Goal: Task Accomplishment & Management: Complete application form

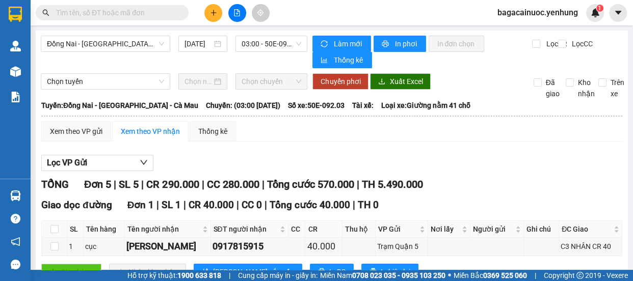
scroll to position [88, 0]
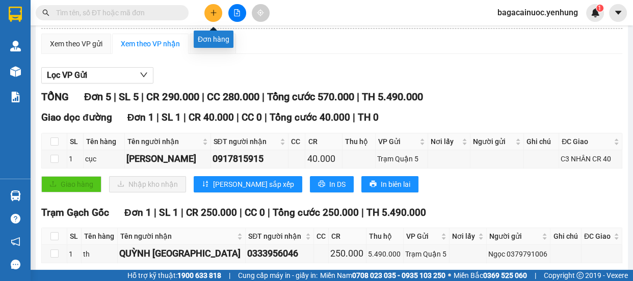
click at [220, 9] on button at bounding box center [213, 13] width 18 height 18
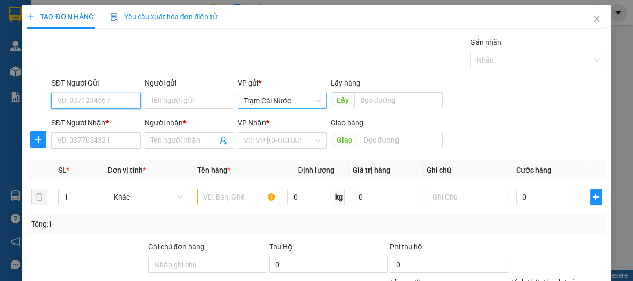
click at [320, 101] on div "Trạm Cái Nước" at bounding box center [281, 101] width 89 height 16
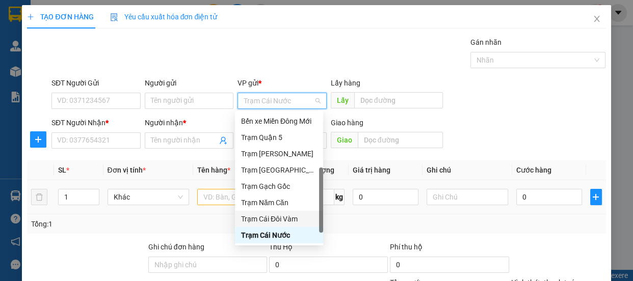
drag, startPoint x: 288, startPoint y: 218, endPoint x: 232, endPoint y: 183, distance: 65.5
click at [288, 219] on div "Trạm Cái Đôi Vàm" at bounding box center [279, 219] width 76 height 11
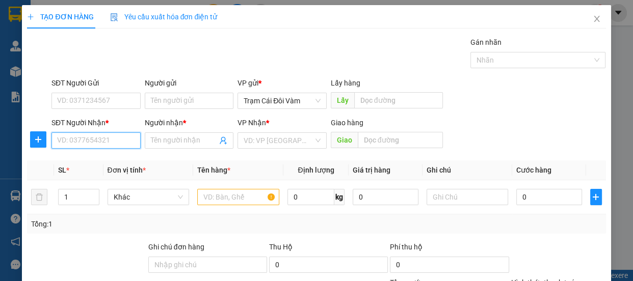
click at [131, 138] on input "SĐT Người Nhận *" at bounding box center [95, 141] width 89 height 16
type input "0941512677"
click at [190, 148] on span at bounding box center [189, 141] width 89 height 16
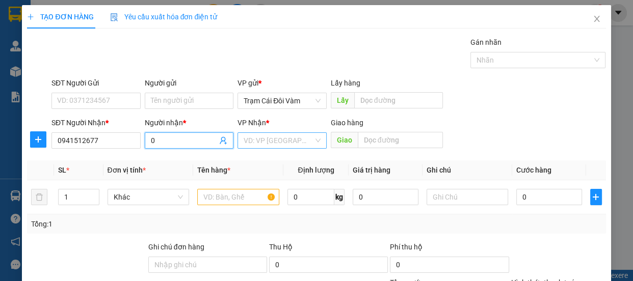
type input "0"
click at [283, 143] on input "search" at bounding box center [279, 140] width 70 height 15
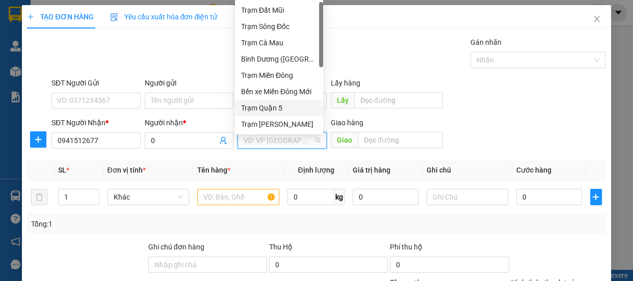
click at [296, 107] on div "Trạm Quận 5" at bounding box center [279, 107] width 76 height 11
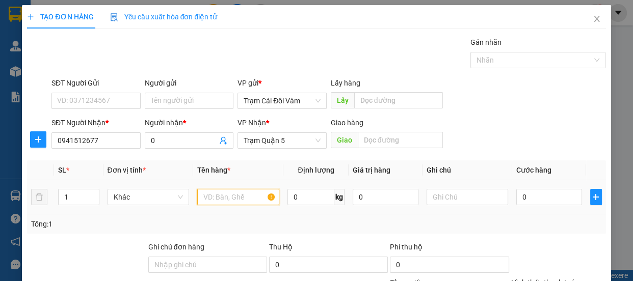
click at [247, 196] on input "text" at bounding box center [238, 197] width 82 height 16
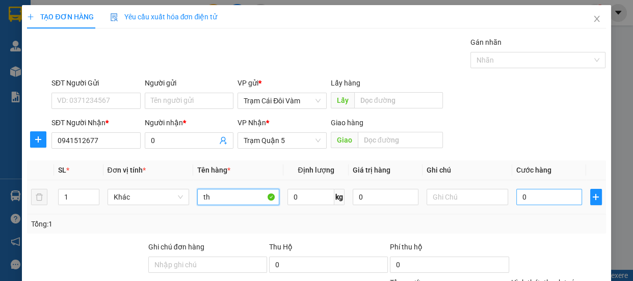
type input "th"
click at [516, 202] on input "0" at bounding box center [549, 197] width 66 height 16
type input "1"
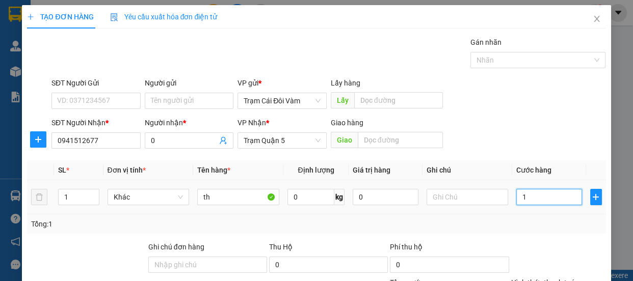
type input "10"
type input "100"
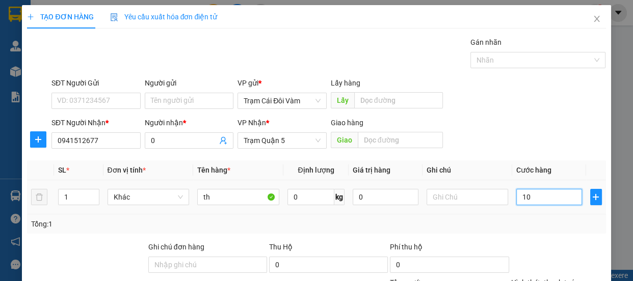
type input "100"
type input "100.000"
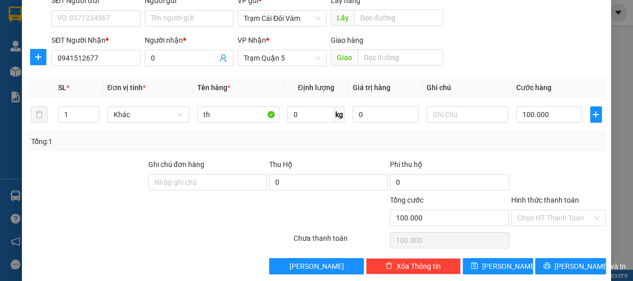
scroll to position [95, 0]
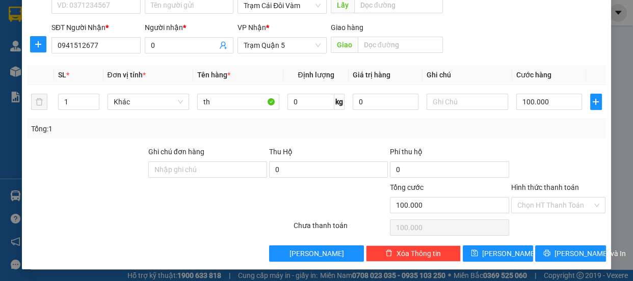
click at [554, 184] on label "Hình thức thanh toán" at bounding box center [545, 187] width 68 height 8
click at [554, 198] on input "Hình thức thanh toán" at bounding box center [554, 205] width 75 height 15
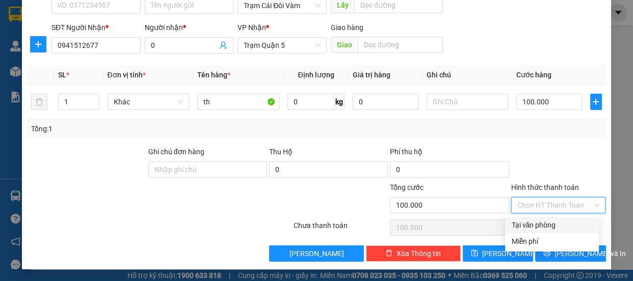
click at [545, 224] on div "Tại văn phòng" at bounding box center [552, 225] width 82 height 11
type input "0"
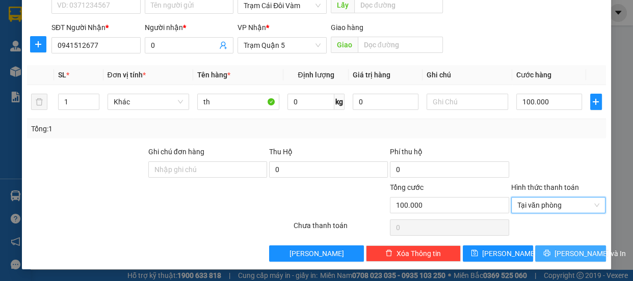
click at [567, 255] on span "[PERSON_NAME] và In" at bounding box center [589, 253] width 71 height 11
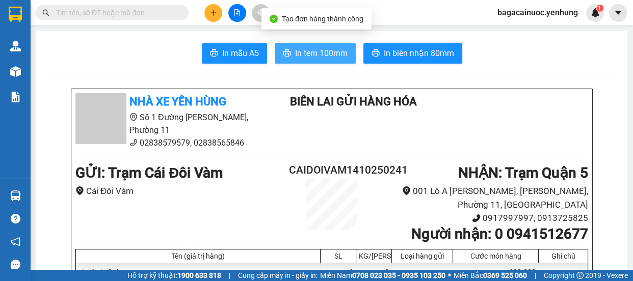
click at [326, 51] on span "In tem 100mm" at bounding box center [321, 53] width 52 height 13
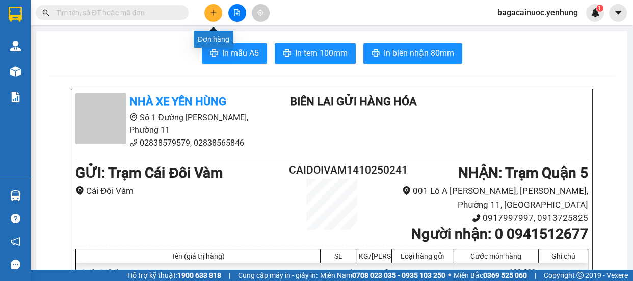
click at [209, 14] on button at bounding box center [213, 13] width 18 height 18
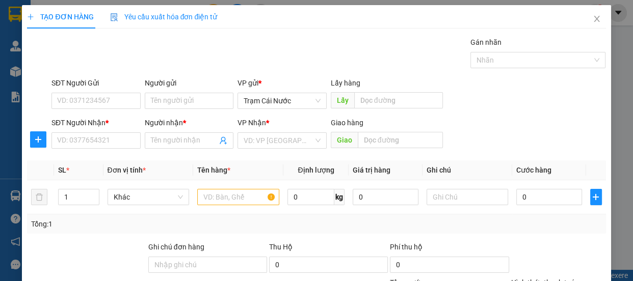
click at [209, 14] on span "Yêu cầu xuất hóa đơn điện tử" at bounding box center [164, 17] width 108 height 8
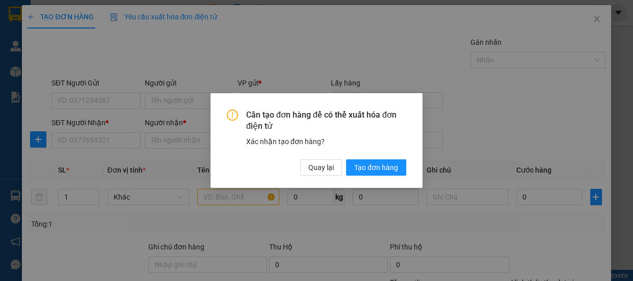
drag, startPoint x: 209, startPoint y: 14, endPoint x: 468, endPoint y: 299, distance: 385.3
click at [468, 281] on html "Kết quả tìm kiếm ( 0 ) Bộ lọc No Data bagacainuoc.yenhung 1 Quản [PERSON_NAME] …" at bounding box center [316, 140] width 633 height 281
click at [308, 170] on span "Quay lại" at bounding box center [320, 167] width 25 height 11
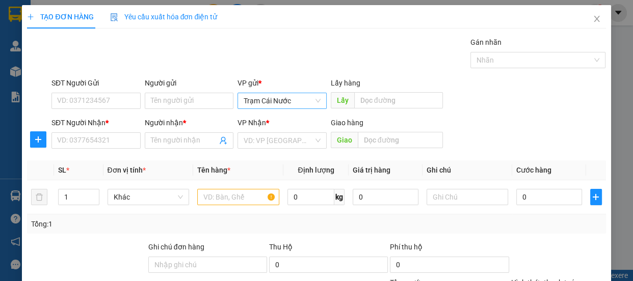
click at [299, 104] on span "Trạm Cái Nước" at bounding box center [282, 100] width 77 height 15
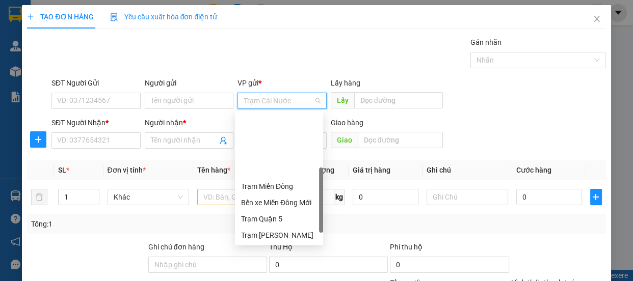
drag, startPoint x: 285, startPoint y: 219, endPoint x: 173, endPoint y: 181, distance: 118.8
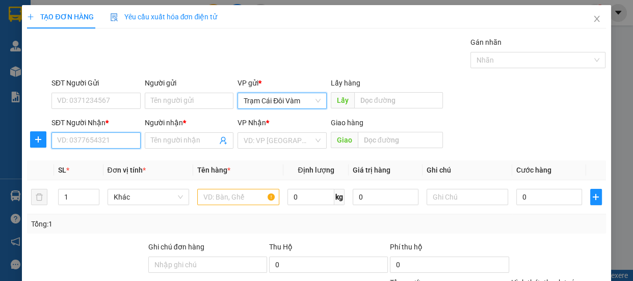
click at [99, 143] on input "SĐT Người Nhận *" at bounding box center [95, 141] width 89 height 16
type input "0943226008"
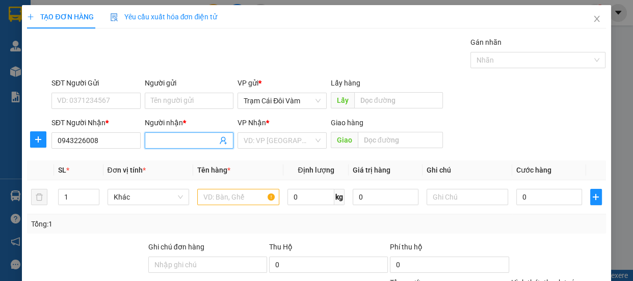
click at [179, 136] on input "Người nhận *" at bounding box center [184, 140] width 67 height 11
type input "0"
click at [258, 143] on input "search" at bounding box center [279, 140] width 70 height 15
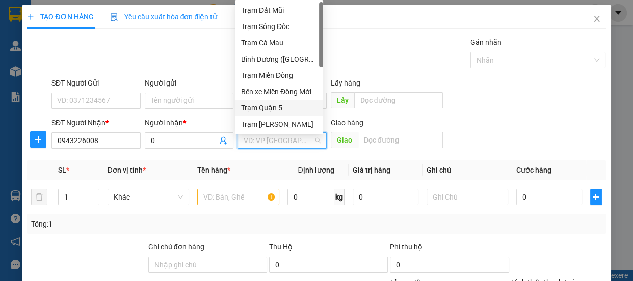
click at [286, 106] on div "Trạm Quận 5" at bounding box center [279, 107] width 76 height 11
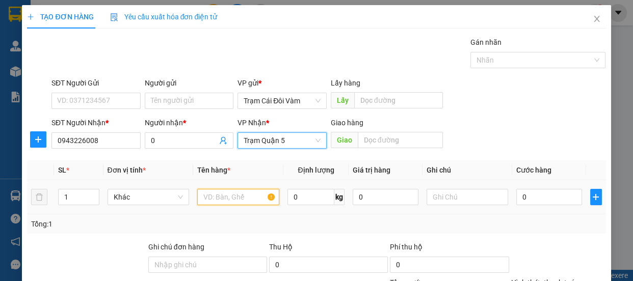
click at [234, 199] on input "text" at bounding box center [238, 197] width 82 height 16
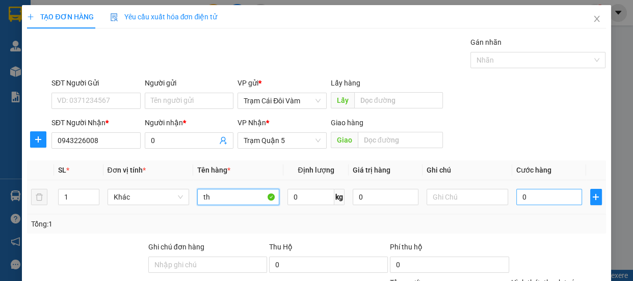
type input "th"
click at [547, 201] on input "0" at bounding box center [549, 197] width 66 height 16
type input "6"
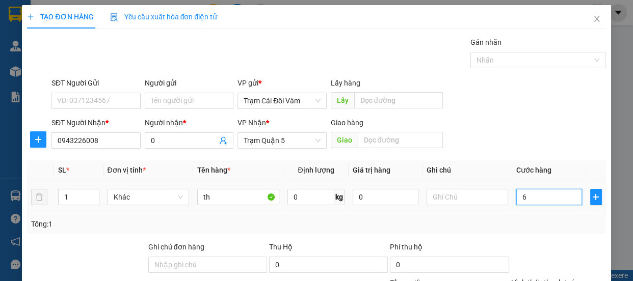
type input "60"
type input "60.000"
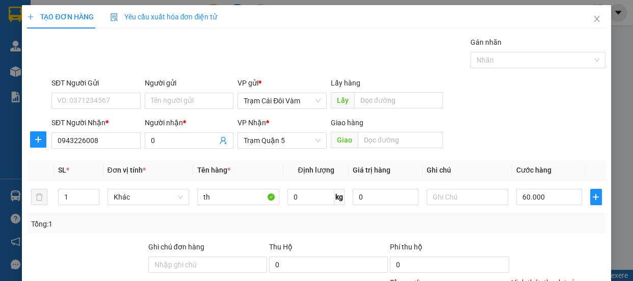
click at [549, 279] on label "Hình thức thanh toán" at bounding box center [545, 283] width 68 height 8
type input "0"
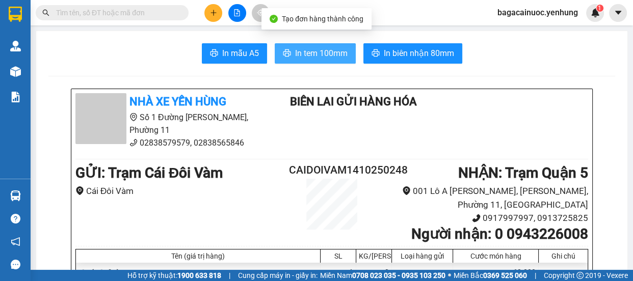
click at [327, 58] on span "In tem 100mm" at bounding box center [321, 53] width 52 height 13
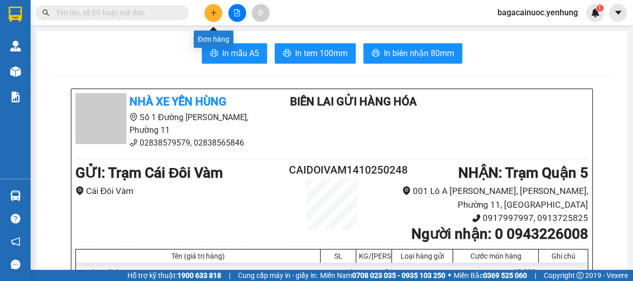
click at [216, 12] on icon "plus" at bounding box center [213, 12] width 7 height 7
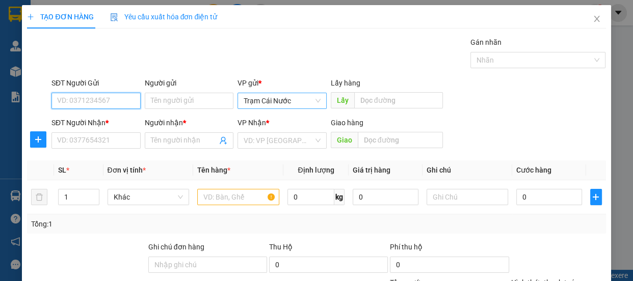
click at [296, 104] on span "Trạm Cái Nước" at bounding box center [282, 100] width 77 height 15
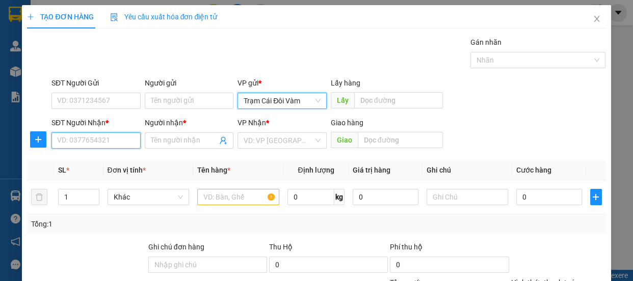
click at [86, 136] on input "SĐT Người Nhận *" at bounding box center [95, 141] width 89 height 16
type input "0946310850"
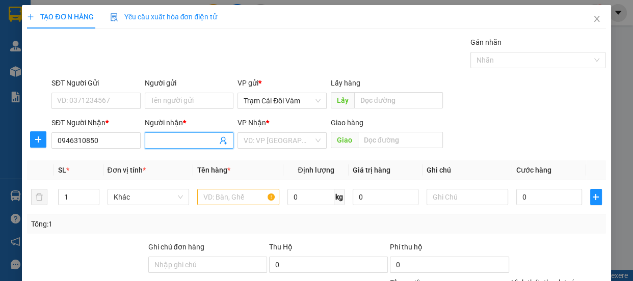
click at [174, 146] on input "Người nhận *" at bounding box center [184, 140] width 67 height 11
type input "0"
click at [277, 142] on input "search" at bounding box center [279, 140] width 70 height 15
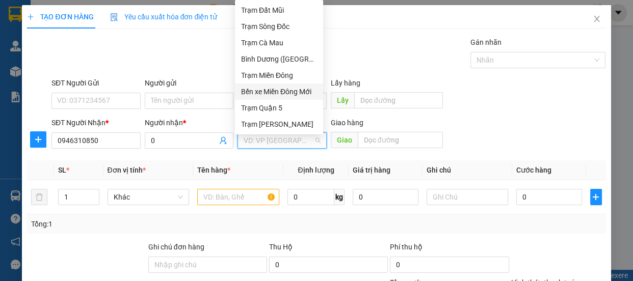
click at [296, 94] on div "Bến xe Miền Đông Mới" at bounding box center [279, 91] width 76 height 11
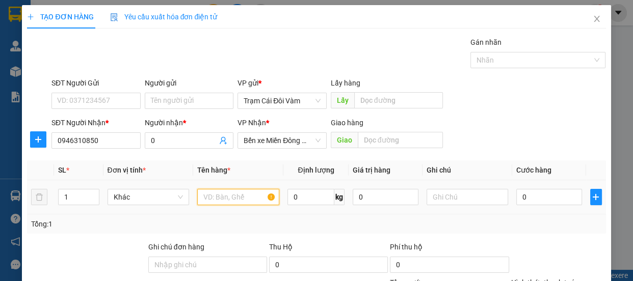
click at [233, 199] on input "text" at bounding box center [238, 197] width 82 height 16
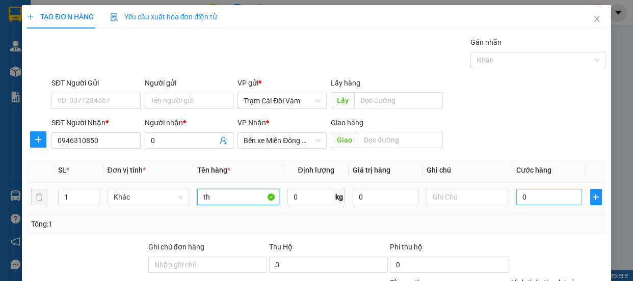
type input "th"
click at [524, 197] on input "0" at bounding box center [549, 197] width 66 height 16
type input "7"
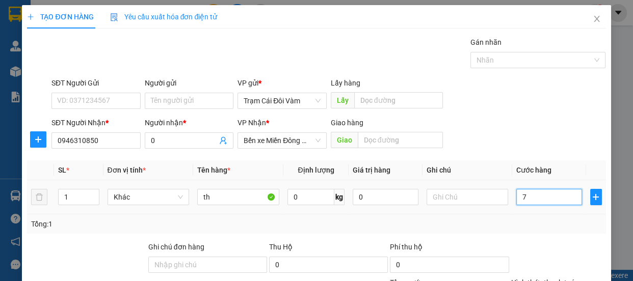
type input "70"
type input "70.000"
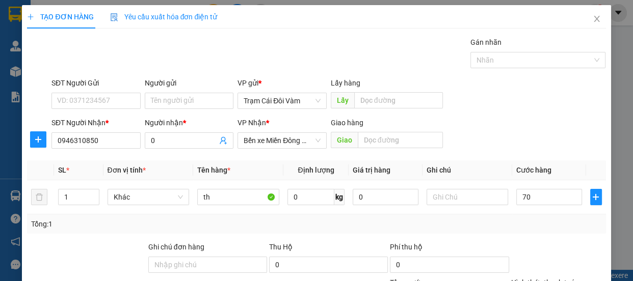
type input "70.000"
click at [555, 279] on label "Hình thức thanh toán" at bounding box center [545, 283] width 68 height 8
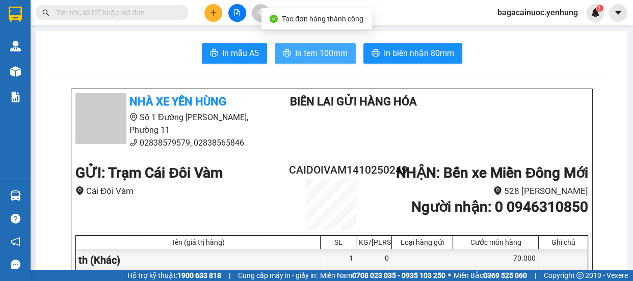
click at [328, 56] on span "In tem 100mm" at bounding box center [321, 53] width 52 height 13
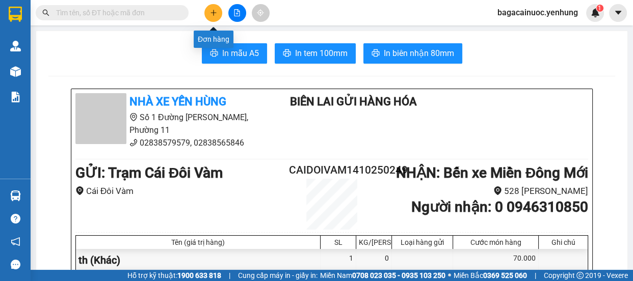
click at [211, 16] on button at bounding box center [213, 13] width 18 height 18
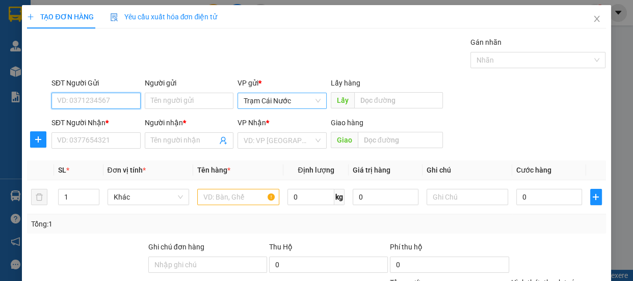
click at [308, 102] on span "Trạm Cái Nước" at bounding box center [282, 100] width 77 height 15
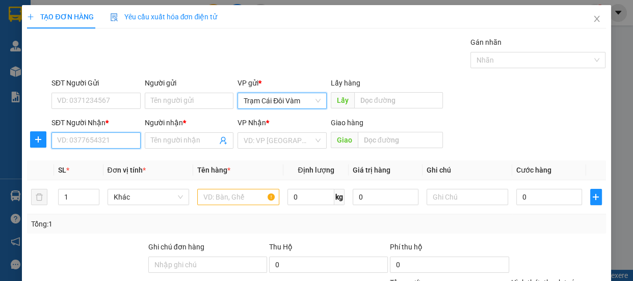
click at [129, 143] on input "SĐT Người Nhận *" at bounding box center [95, 141] width 89 height 16
type input "0893431645"
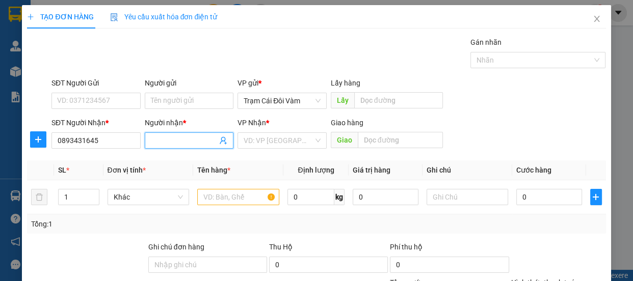
click at [179, 137] on input "Người nhận *" at bounding box center [184, 140] width 67 height 11
type input "0"
click at [269, 145] on input "search" at bounding box center [279, 140] width 70 height 15
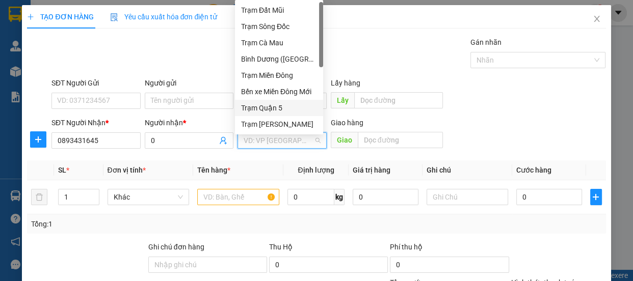
drag, startPoint x: 292, startPoint y: 108, endPoint x: 353, endPoint y: 131, distance: 64.8
click at [293, 108] on div "Trạm Quận 5" at bounding box center [279, 107] width 76 height 11
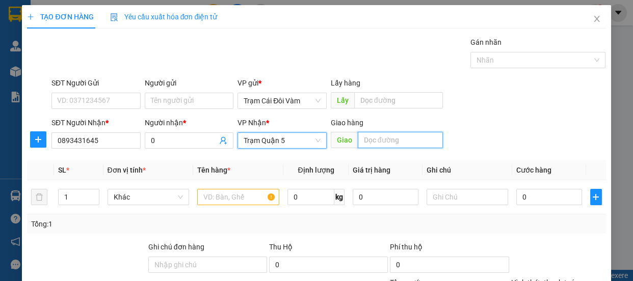
click at [410, 143] on input "text" at bounding box center [400, 140] width 85 height 16
type input "tân thế hiệp"
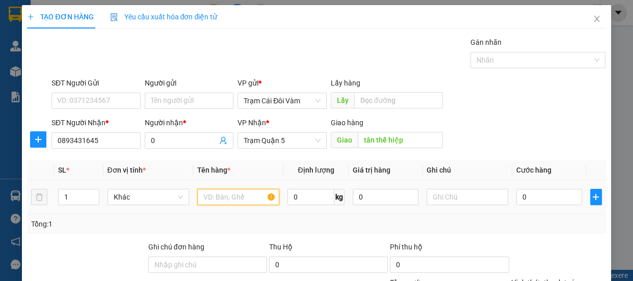
click at [246, 201] on input "text" at bounding box center [238, 197] width 82 height 16
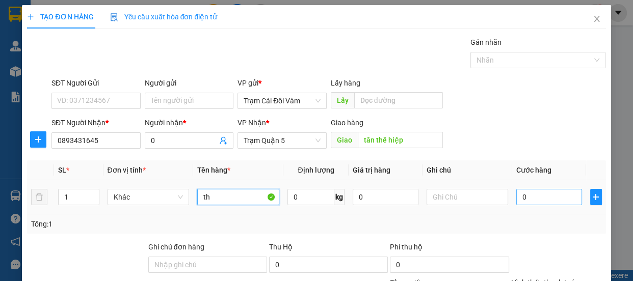
type input "th"
click at [537, 201] on input "0" at bounding box center [549, 197] width 66 height 16
type input "1"
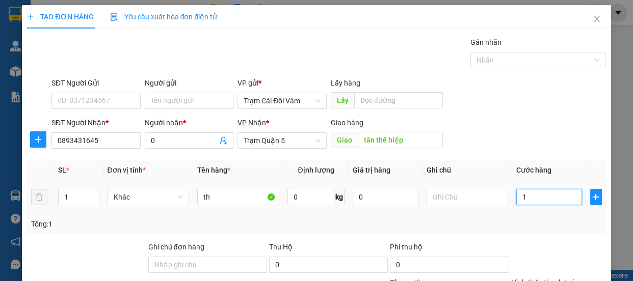
type input "10"
type input "100"
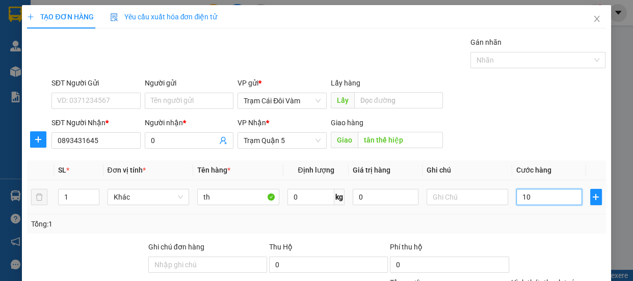
type input "100"
type input "100.000"
click at [561, 279] on label "Hình thức thanh toán" at bounding box center [545, 283] width 68 height 8
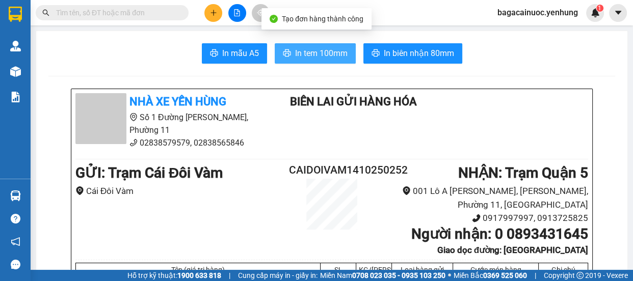
click at [328, 59] on span "In tem 100mm" at bounding box center [321, 53] width 52 height 13
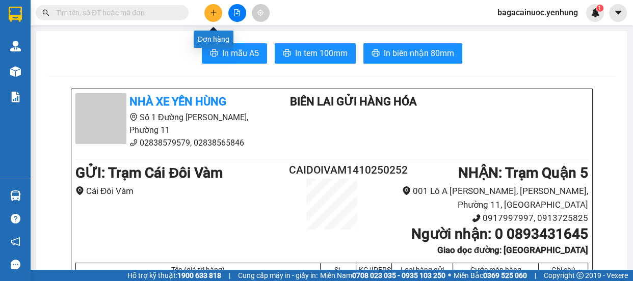
click at [210, 14] on icon "plus" at bounding box center [213, 12] width 7 height 7
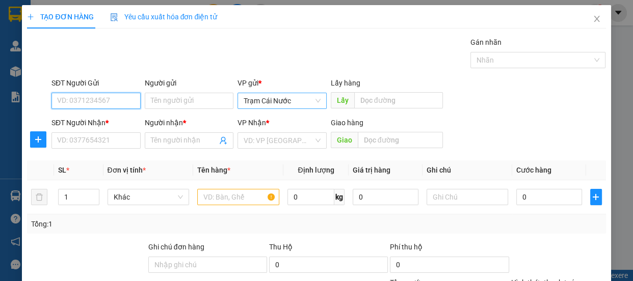
click at [303, 96] on span "Trạm Cái Nước" at bounding box center [282, 100] width 77 height 15
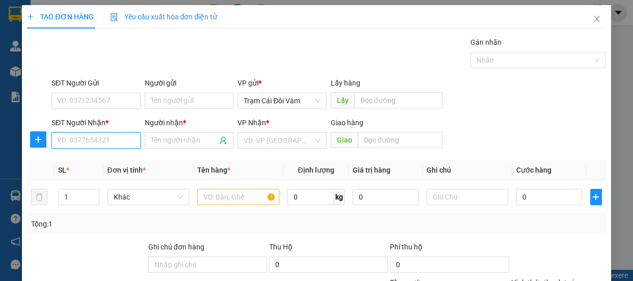
click at [109, 138] on input "SĐT Người Nhận *" at bounding box center [95, 141] width 89 height 16
type input "0918319700"
click at [204, 142] on input "Người nhận *" at bounding box center [184, 140] width 67 height 11
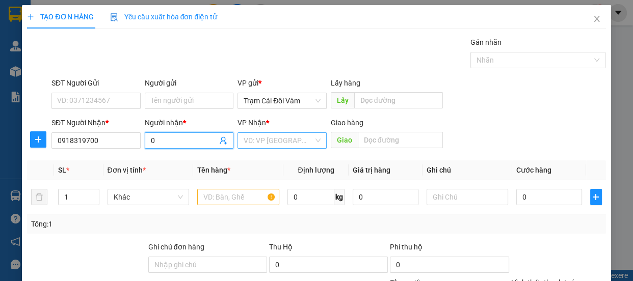
type input "0"
click at [264, 146] on input "search" at bounding box center [279, 140] width 70 height 15
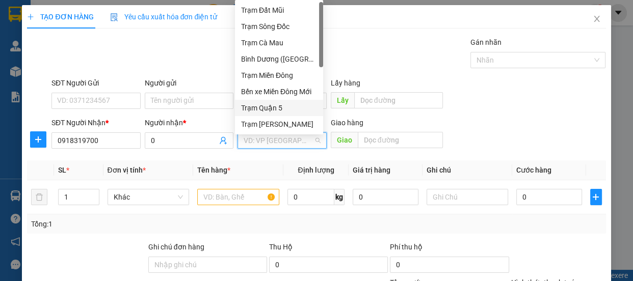
drag, startPoint x: 294, startPoint y: 107, endPoint x: 358, endPoint y: 121, distance: 65.3
click at [295, 106] on div "Trạm Quận 5" at bounding box center [279, 107] width 76 height 11
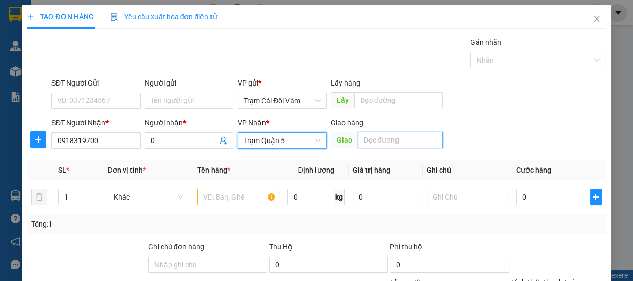
click at [414, 142] on input "text" at bounding box center [400, 140] width 85 height 16
type input "d"
type input "đồng nai"
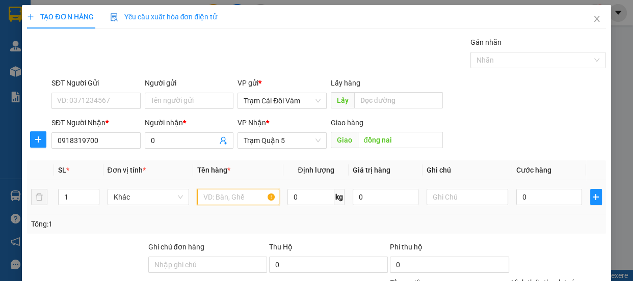
click at [235, 202] on input "text" at bounding box center [238, 197] width 82 height 16
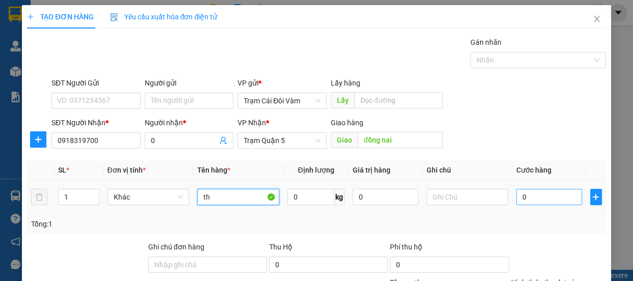
type input "th"
click at [536, 198] on input "0" at bounding box center [549, 197] width 66 height 16
type input "1"
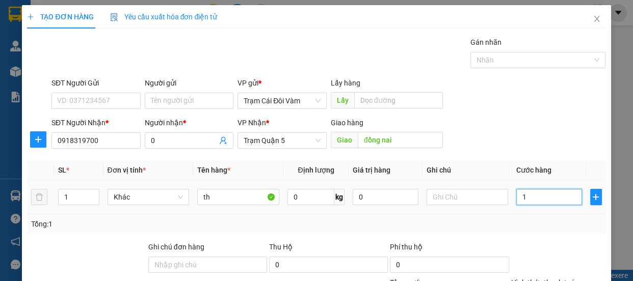
type input "15"
type input "150"
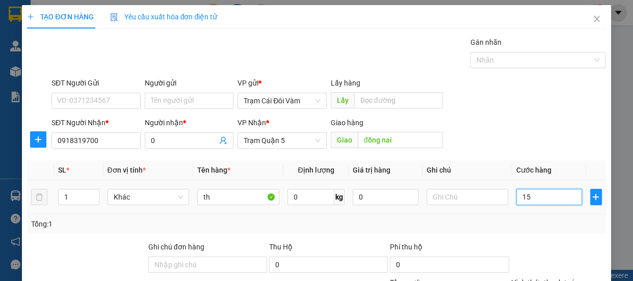
type input "150"
type input "150.000"
click at [542, 279] on label "Hình thức thanh toán" at bounding box center [545, 283] width 68 height 8
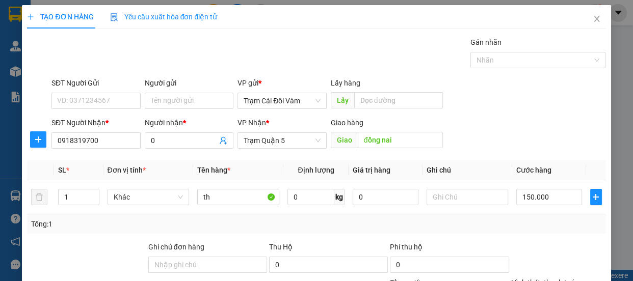
type input "0"
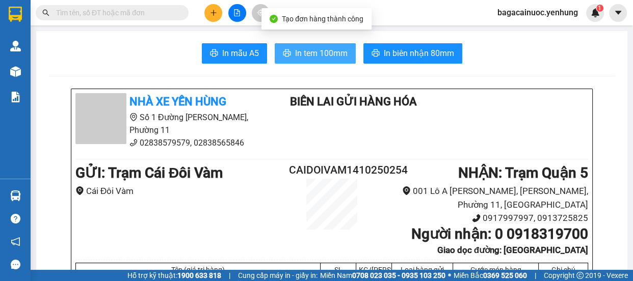
click at [306, 48] on span "In tem 100mm" at bounding box center [321, 53] width 52 height 13
click at [215, 10] on icon "plus" at bounding box center [213, 12] width 7 height 7
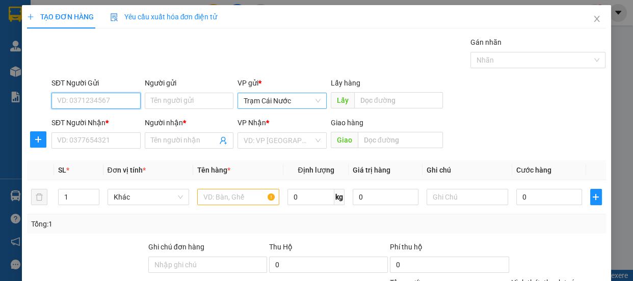
click at [303, 98] on span "Trạm Cái Nước" at bounding box center [282, 100] width 77 height 15
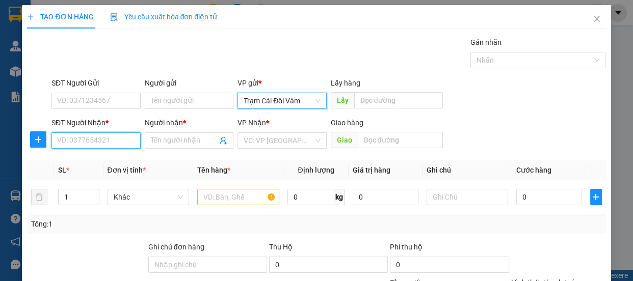
click at [80, 138] on input "SĐT Người Nhận *" at bounding box center [95, 141] width 89 height 16
type input "0919464473"
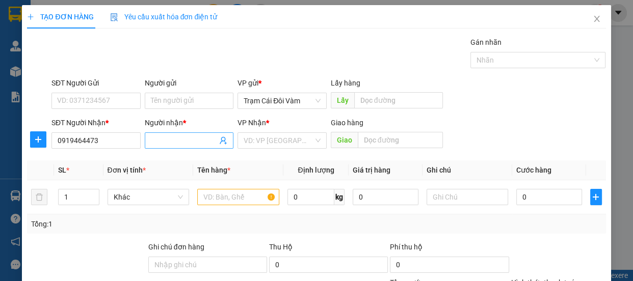
click at [152, 143] on input "Người nhận *" at bounding box center [184, 140] width 67 height 11
type input "0"
click at [258, 142] on input "search" at bounding box center [279, 140] width 70 height 15
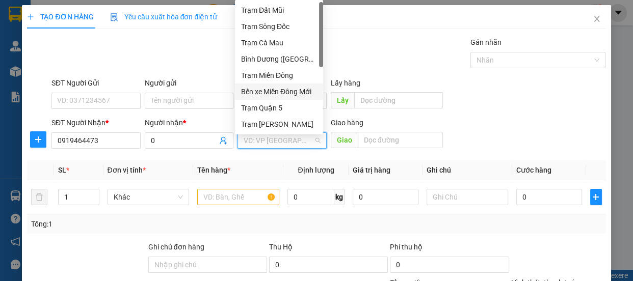
click at [302, 89] on div "Bến xe Miền Đông Mới" at bounding box center [279, 91] width 76 height 11
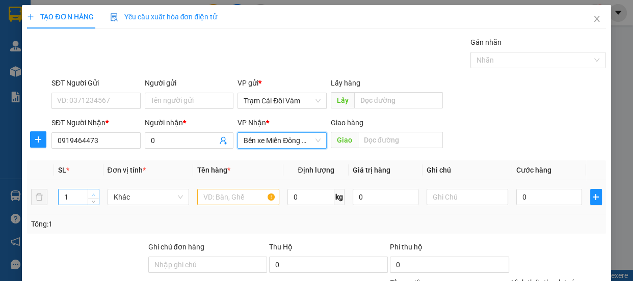
click at [92, 193] on icon "up" at bounding box center [94, 195] width 4 height 4
type input "2"
click at [208, 194] on input "text" at bounding box center [238, 197] width 82 height 16
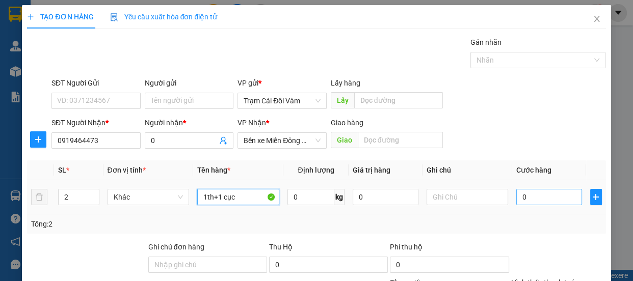
type input "1th+1 cục"
click at [532, 193] on input "0" at bounding box center [549, 197] width 66 height 16
type input "1"
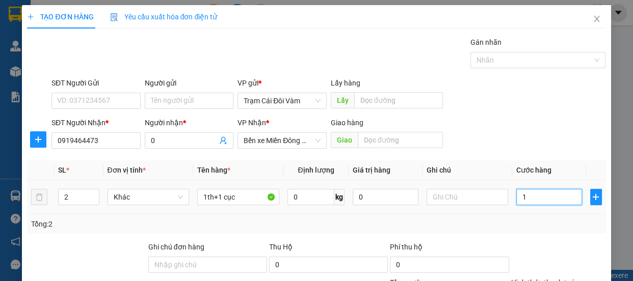
type input "10"
type input "100"
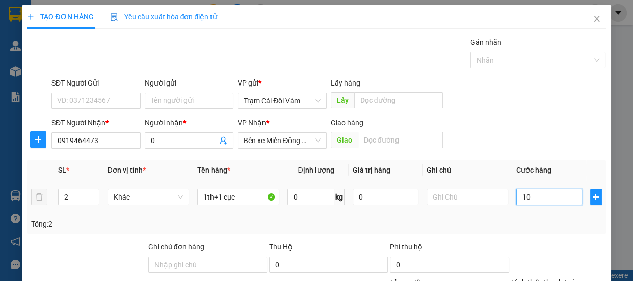
type input "100"
type input "100.000"
click at [535, 279] on label "Hình thức thanh toán" at bounding box center [545, 283] width 68 height 8
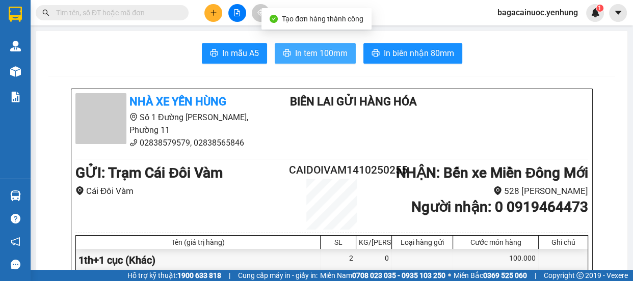
click at [305, 59] on span "In tem 100mm" at bounding box center [321, 53] width 52 height 13
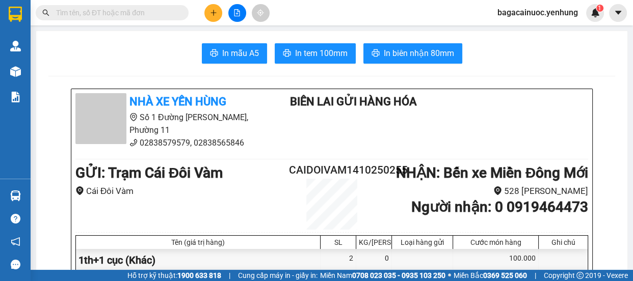
click at [217, 15] on button at bounding box center [213, 13] width 18 height 18
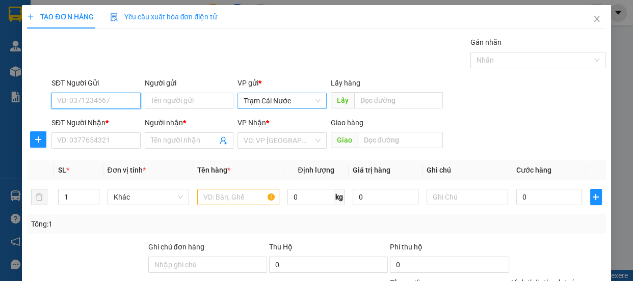
click at [297, 97] on span "Trạm Cái Nước" at bounding box center [282, 100] width 77 height 15
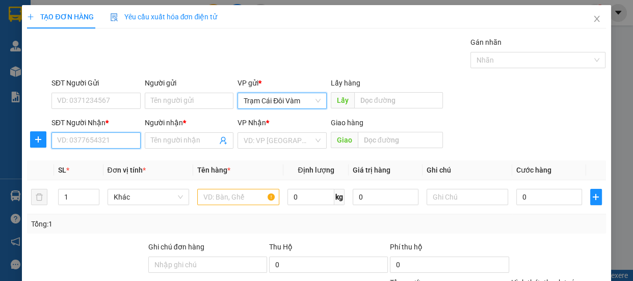
click at [88, 143] on input "SĐT Người Nhận *" at bounding box center [95, 141] width 89 height 16
type input "0797686472"
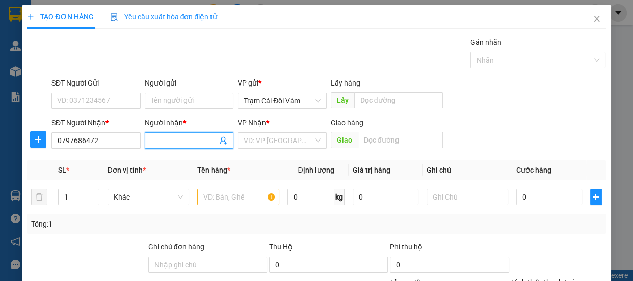
click at [184, 147] on span at bounding box center [189, 141] width 89 height 16
type input "0"
click at [271, 135] on input "search" at bounding box center [279, 140] width 70 height 15
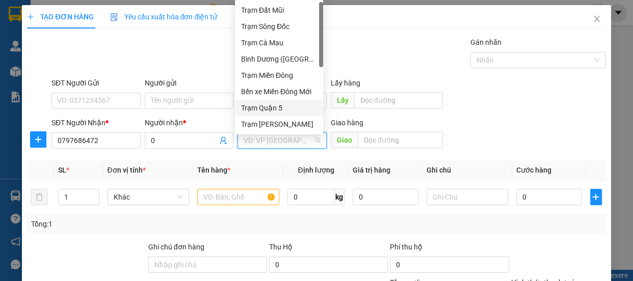
click at [275, 108] on div "Trạm Quận 5" at bounding box center [279, 107] width 76 height 11
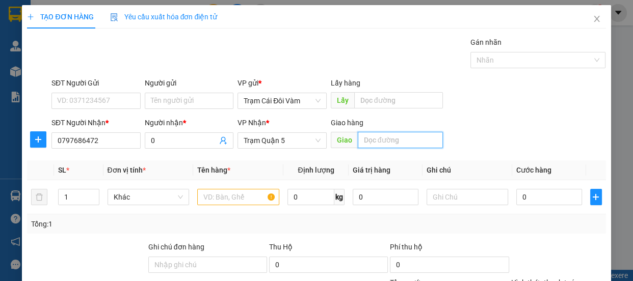
click at [382, 141] on input "text" at bounding box center [400, 140] width 85 height 16
type input "d"
type input "đồng nai"
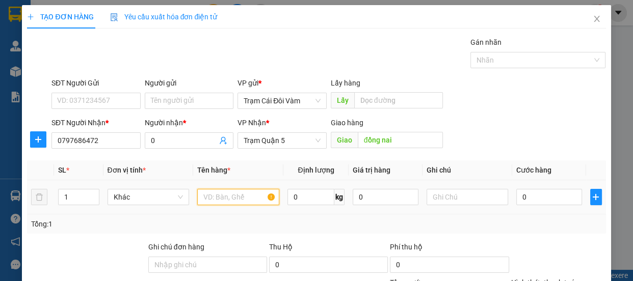
click at [235, 196] on input "text" at bounding box center [238, 197] width 82 height 16
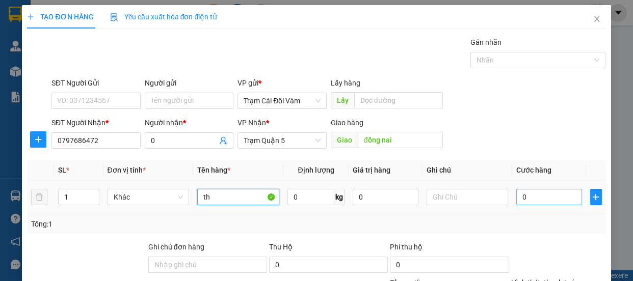
type input "th"
click at [541, 200] on input "0" at bounding box center [549, 197] width 66 height 16
type input "1"
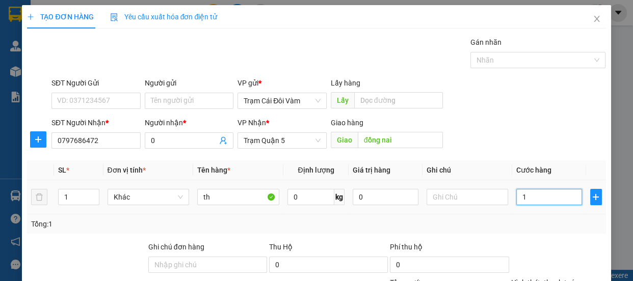
type input "13"
click at [554, 279] on label "Hình thức thanh toán" at bounding box center [545, 283] width 68 height 8
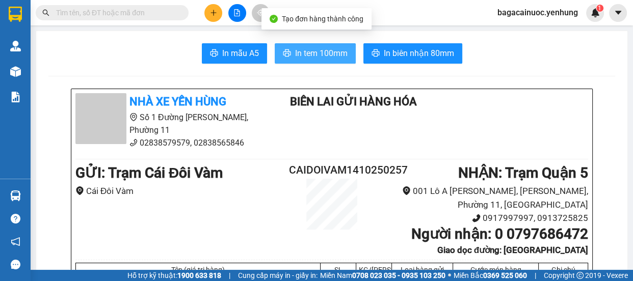
click at [303, 53] on span "In tem 100mm" at bounding box center [321, 53] width 52 height 13
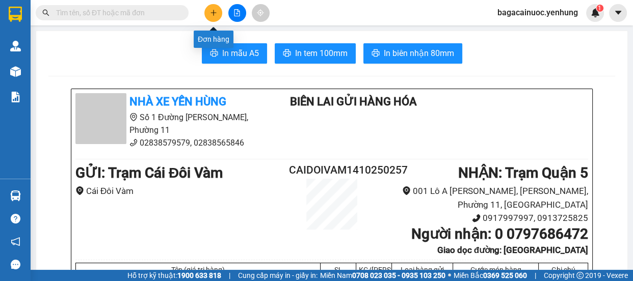
click at [210, 12] on icon "plus" at bounding box center [213, 12] width 7 height 7
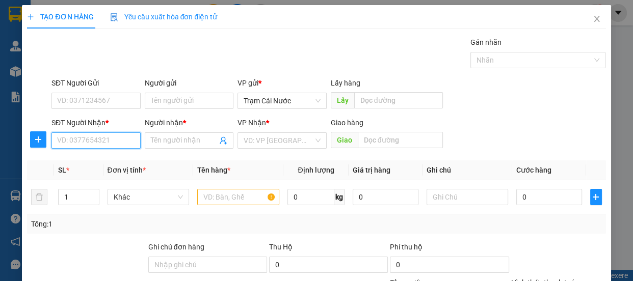
click at [103, 140] on input "SĐT Người Nhận *" at bounding box center [95, 141] width 89 height 16
type input "0906828030"
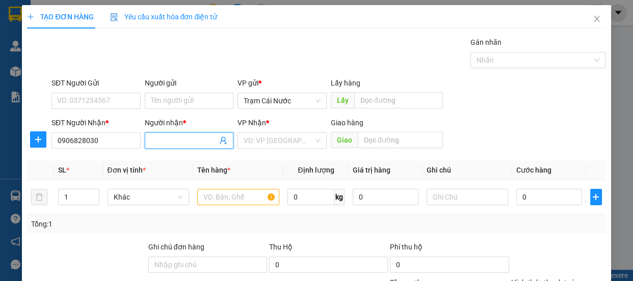
click at [183, 147] on span at bounding box center [189, 141] width 89 height 16
type input "0"
click at [244, 144] on input "search" at bounding box center [279, 140] width 70 height 15
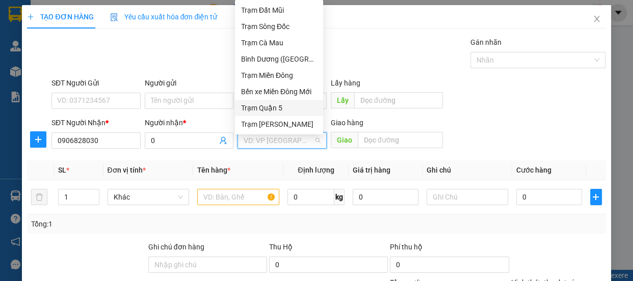
click at [285, 110] on div "Trạm Quận 5" at bounding box center [279, 107] width 76 height 11
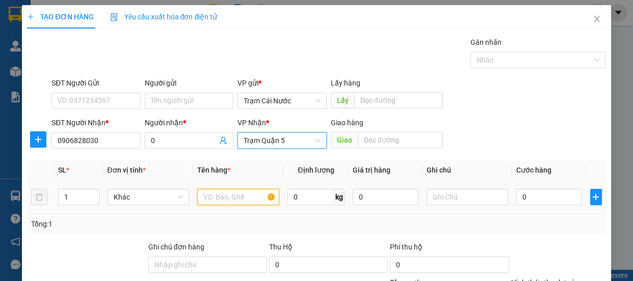
click at [236, 197] on input "text" at bounding box center [238, 197] width 82 height 16
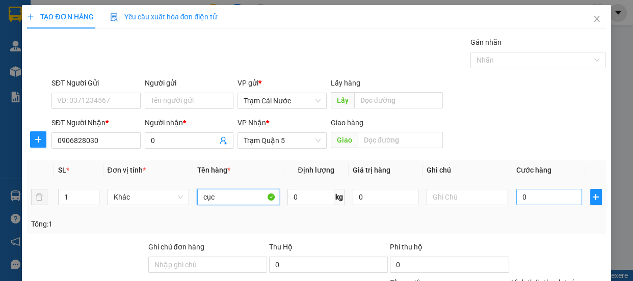
type input "cục"
click at [538, 199] on input "0" at bounding box center [549, 197] width 66 height 16
type input "3"
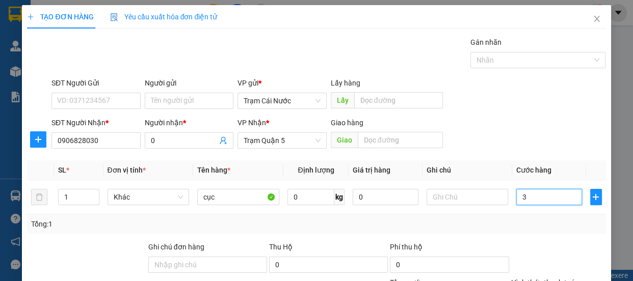
type input "30"
click at [545, 279] on label "Hình thức thanh toán" at bounding box center [545, 283] width 68 height 8
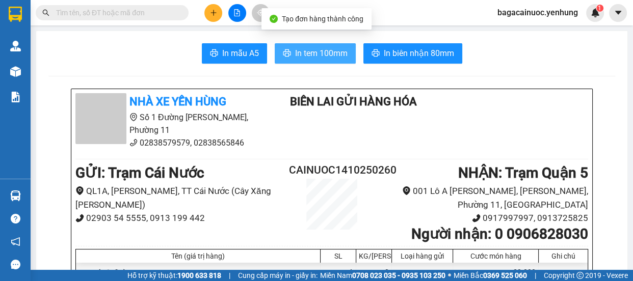
click at [304, 52] on span "In tem 100mm" at bounding box center [321, 53] width 52 height 13
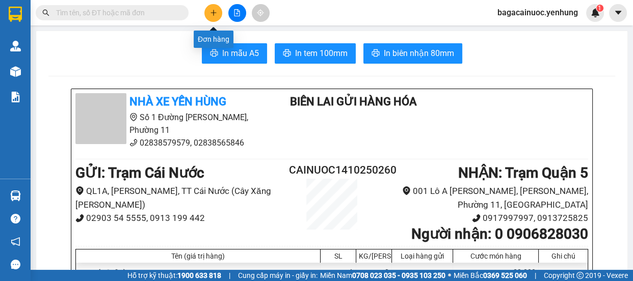
click at [209, 10] on button at bounding box center [213, 13] width 18 height 18
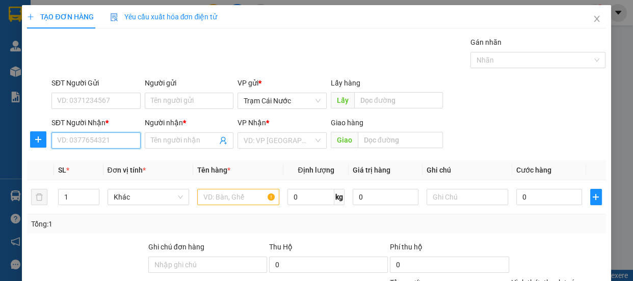
click at [96, 143] on input "SĐT Người Nhận *" at bounding box center [95, 141] width 89 height 16
type input "0866584152"
click at [163, 141] on input "Người nhận *" at bounding box center [184, 140] width 67 height 11
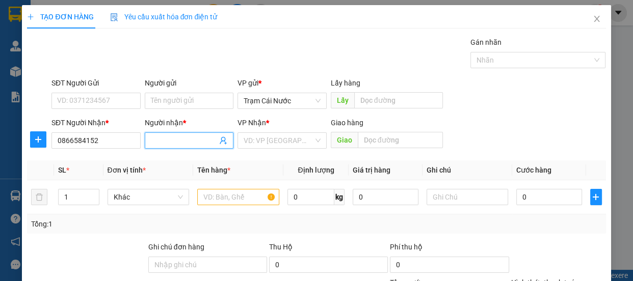
type input "0"
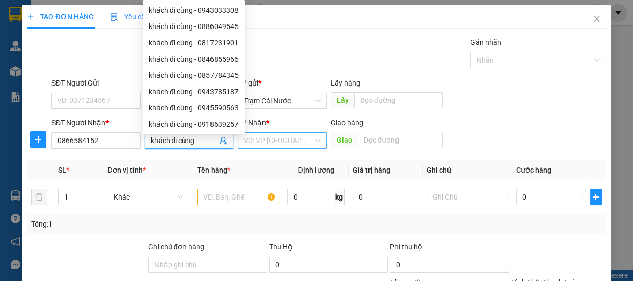
type input "khách đi cùng"
click at [290, 140] on input "search" at bounding box center [279, 140] width 70 height 15
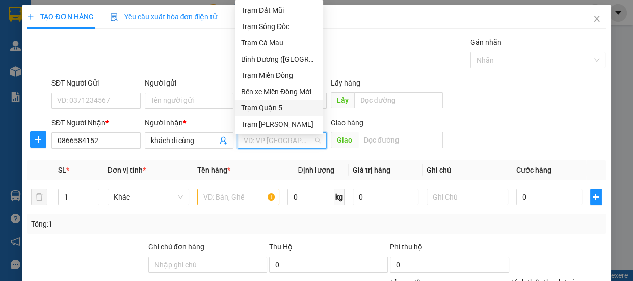
click at [279, 107] on div "Trạm Quận 5" at bounding box center [279, 107] width 76 height 11
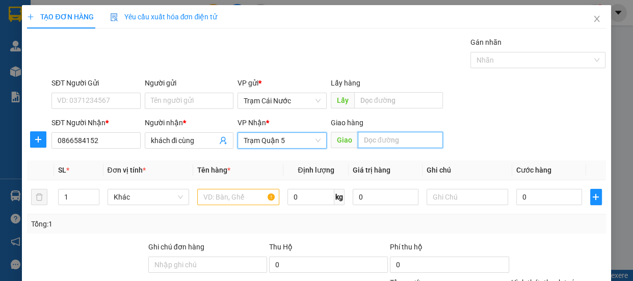
click at [375, 134] on input "text" at bounding box center [400, 140] width 85 height 16
type input "an sương"
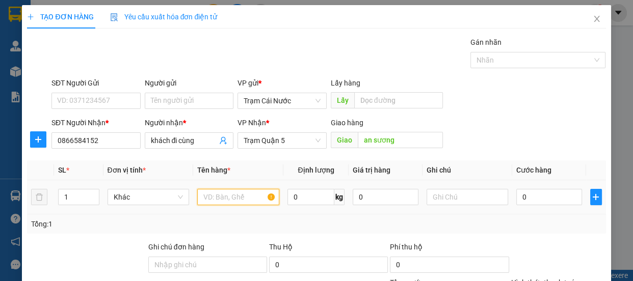
click at [253, 204] on input "text" at bounding box center [238, 197] width 82 height 16
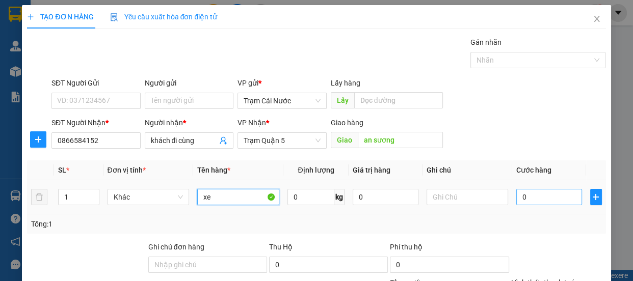
type input "xe"
click at [528, 195] on input "0" at bounding box center [549, 197] width 66 height 16
type input "5"
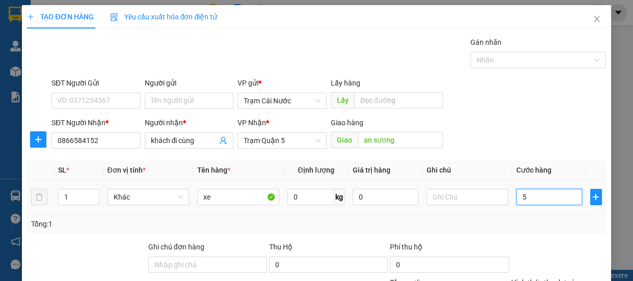
type input "50"
type input "500"
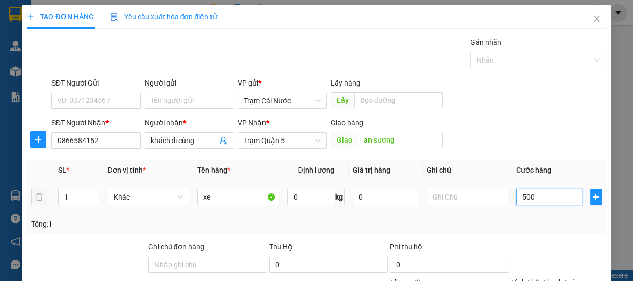
type input "500"
type input "500.000"
click at [555, 279] on label "Hình thức thanh toán" at bounding box center [545, 283] width 68 height 8
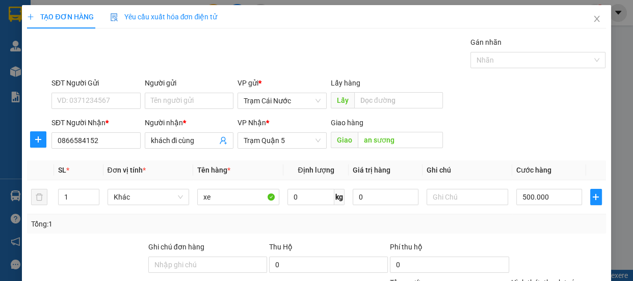
type input "0"
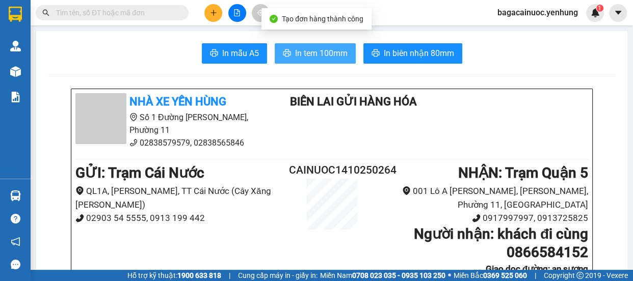
click at [311, 56] on span "In tem 100mm" at bounding box center [321, 53] width 52 height 13
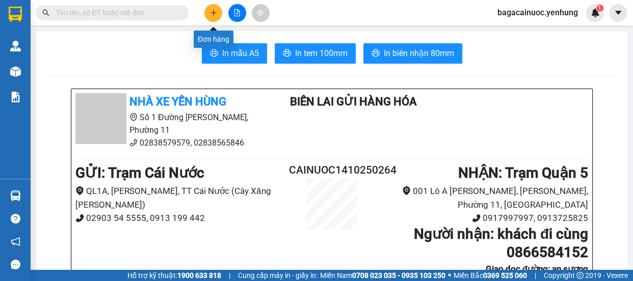
click at [213, 16] on icon "plus" at bounding box center [213, 12] width 7 height 7
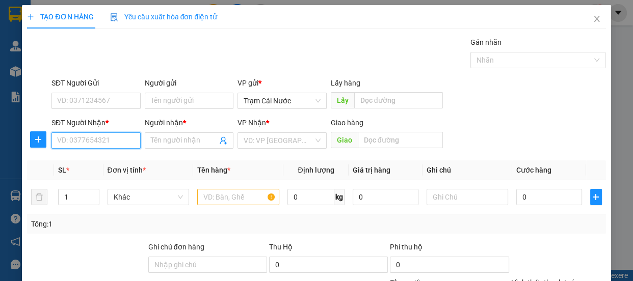
click at [114, 147] on input "SĐT Người Nhận *" at bounding box center [95, 141] width 89 height 16
click at [96, 159] on div "0912224271 - A" at bounding box center [95, 160] width 76 height 11
type input "0912224271"
type input "A"
type input "60.000"
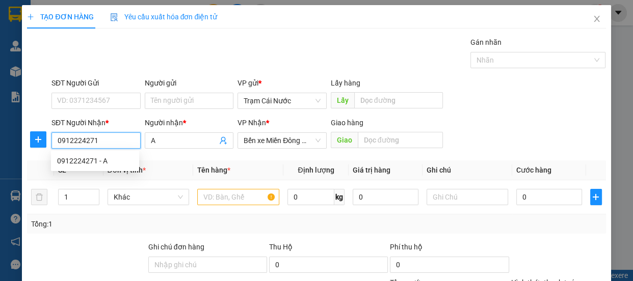
type input "60.000"
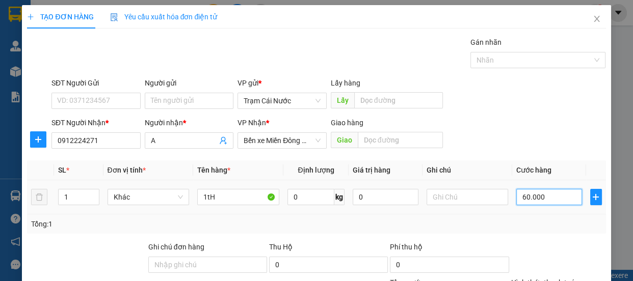
click at [552, 202] on input "60.000" at bounding box center [549, 197] width 66 height 16
click at [516, 200] on input "0" at bounding box center [549, 197] width 66 height 16
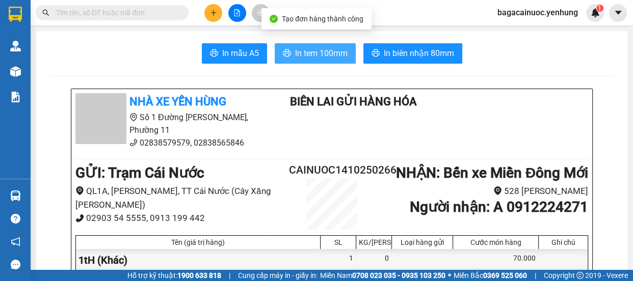
click at [295, 55] on span "In tem 100mm" at bounding box center [321, 53] width 52 height 13
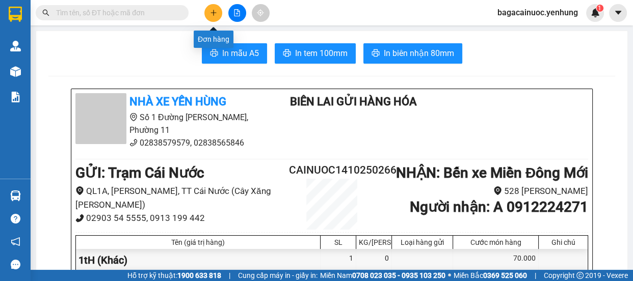
click at [216, 10] on icon "plus" at bounding box center [213, 12] width 7 height 7
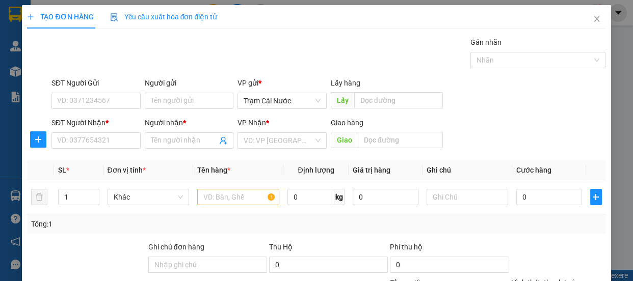
click at [108, 149] on div "SĐT Người Nhận * VD: 0377654321" at bounding box center [95, 135] width 89 height 36
click at [145, 142] on span at bounding box center [189, 141] width 89 height 16
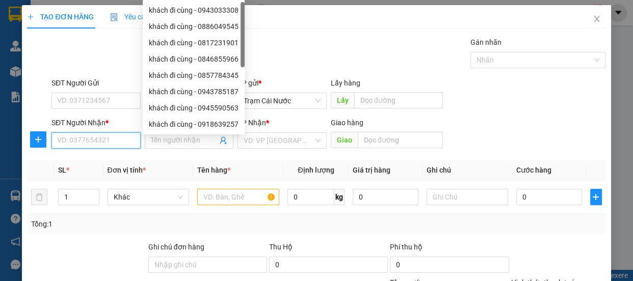
click at [81, 147] on input "SĐT Người Nhận *" at bounding box center [95, 141] width 89 height 16
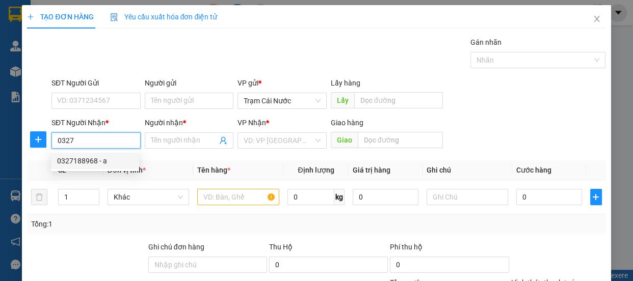
click at [77, 158] on div "0327188968 - a" at bounding box center [95, 160] width 76 height 11
type input "0327188968"
type input "a"
type input "60.000"
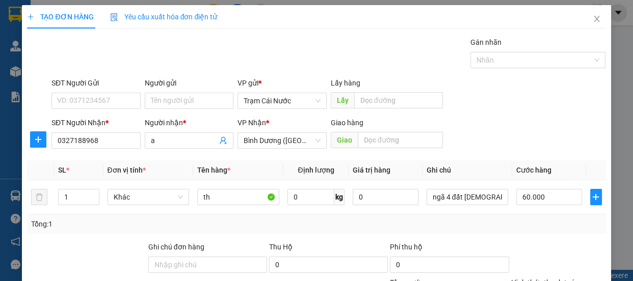
click at [558, 279] on label "Hình thức thanh toán" at bounding box center [545, 283] width 68 height 8
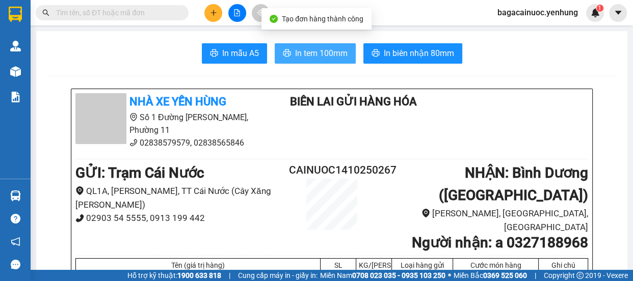
click at [302, 55] on span "In tem 100mm" at bounding box center [321, 53] width 52 height 13
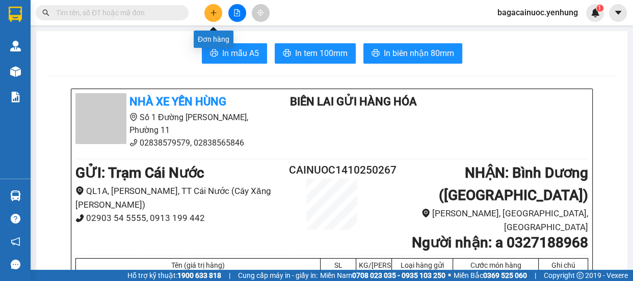
click at [211, 11] on icon "plus" at bounding box center [213, 12] width 7 height 7
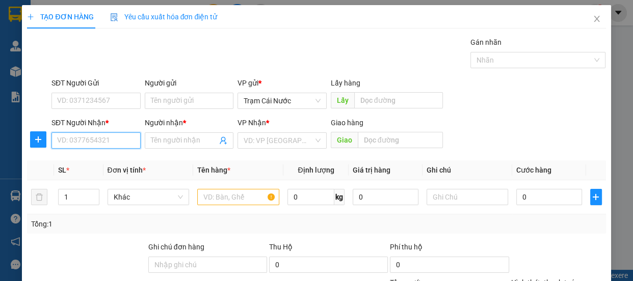
click at [103, 148] on input "SĐT Người Nhận *" at bounding box center [95, 141] width 89 height 16
click at [101, 164] on div "0836901939 - thi" at bounding box center [95, 160] width 76 height 11
type input "0836901939"
type input "thi"
type input "80.000"
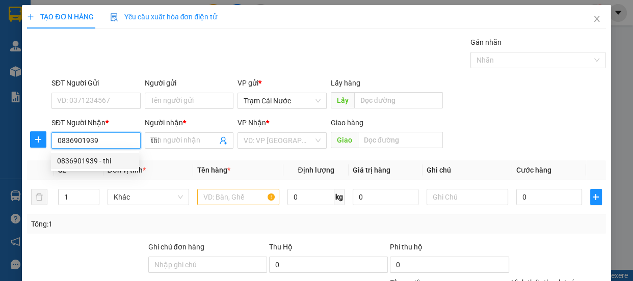
type input "80.000"
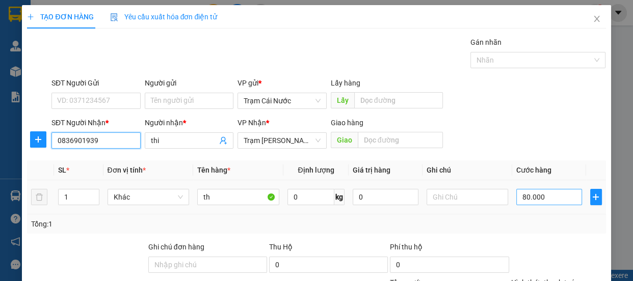
type input "0836901939"
click at [554, 196] on input "80.000" at bounding box center [549, 197] width 66 height 16
type input "0"
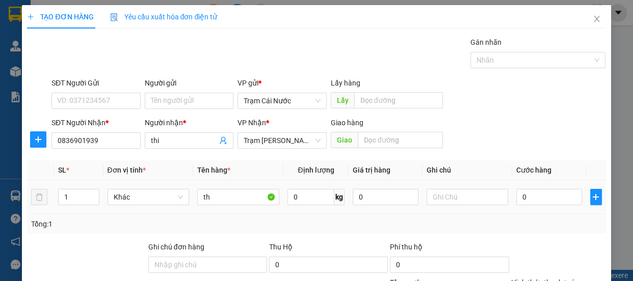
click at [516, 205] on div "0" at bounding box center [549, 197] width 66 height 20
click at [516, 201] on input "0" at bounding box center [549, 197] width 66 height 16
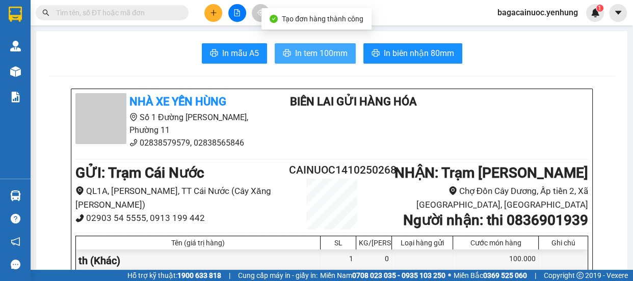
click at [327, 56] on span "In tem 100mm" at bounding box center [321, 53] width 52 height 13
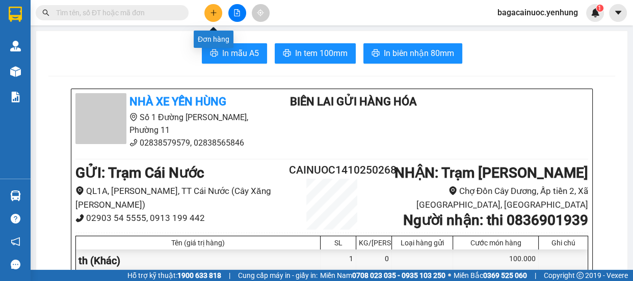
click at [210, 14] on icon "plus" at bounding box center [213, 12] width 7 height 7
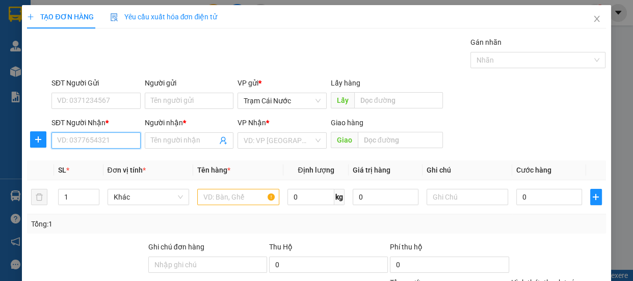
click at [87, 143] on input "SĐT Người Nhận *" at bounding box center [95, 141] width 89 height 16
type input "0899431790"
click at [178, 142] on input "Người nhận *" at bounding box center [184, 140] width 67 height 11
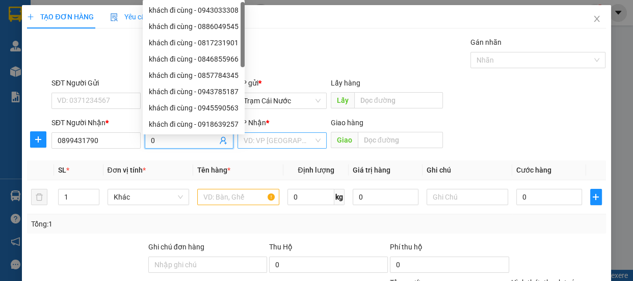
type input "0"
click at [266, 137] on input "search" at bounding box center [279, 140] width 70 height 15
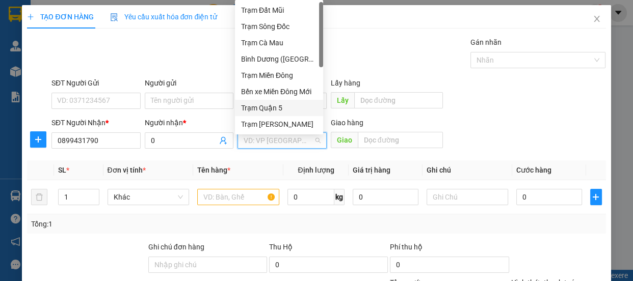
click at [282, 101] on div "Trạm Quận 5" at bounding box center [279, 108] width 88 height 16
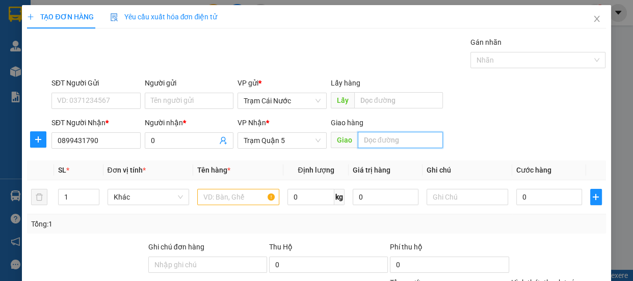
click at [358, 140] on input "text" at bounding box center [400, 140] width 85 height 16
click at [380, 143] on input "nhơn rạch đnai" at bounding box center [400, 140] width 85 height 16
click at [377, 142] on input "nhơn rạch đnai" at bounding box center [400, 140] width 85 height 16
click at [377, 141] on input "nhơn rạch đnai" at bounding box center [400, 140] width 85 height 16
click at [378, 142] on input "nhơn rạch đnai" at bounding box center [400, 140] width 85 height 16
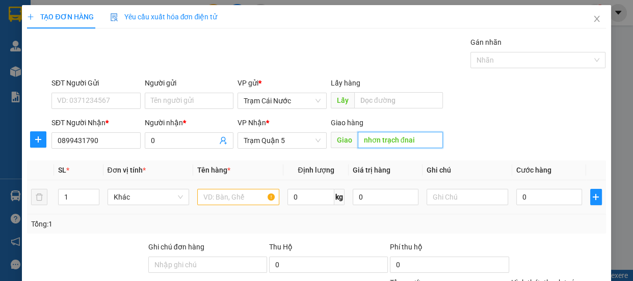
type input "nhơn trạch đnai"
click at [244, 203] on input "text" at bounding box center [238, 197] width 82 height 16
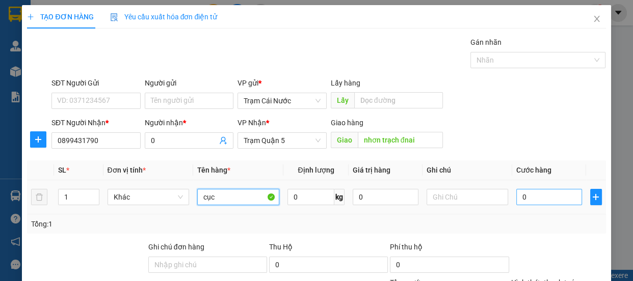
type input "cục"
click at [531, 194] on input "0" at bounding box center [549, 197] width 66 height 16
type input "5"
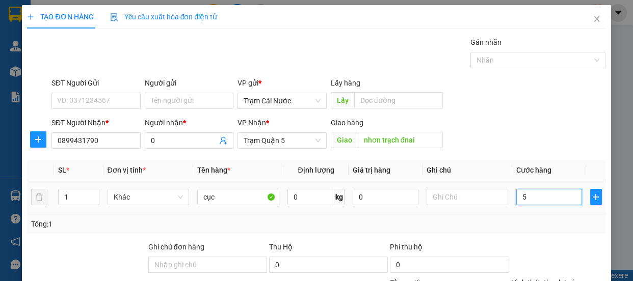
type input "50"
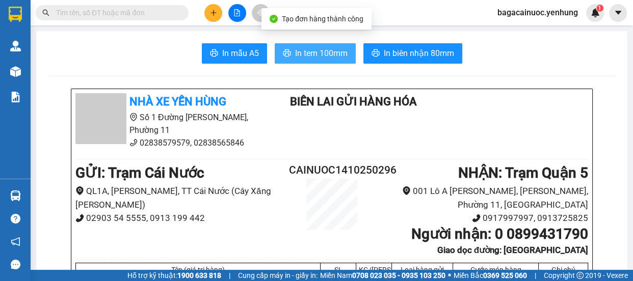
click at [297, 53] on span "In tem 100mm" at bounding box center [321, 53] width 52 height 13
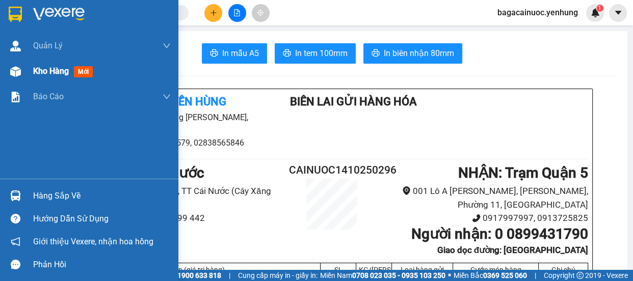
click at [43, 70] on span "Kho hàng" at bounding box center [51, 71] width 36 height 10
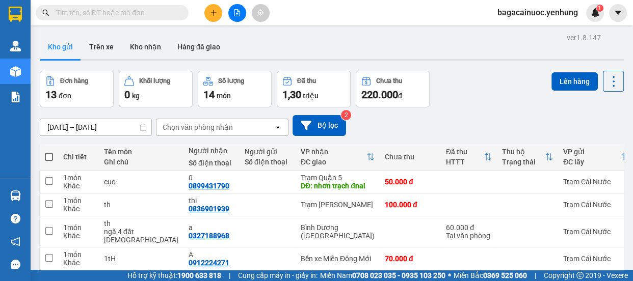
click at [47, 153] on span at bounding box center [49, 157] width 8 height 8
click at [49, 152] on input "checkbox" at bounding box center [49, 152] width 0 height 0
checkbox input "true"
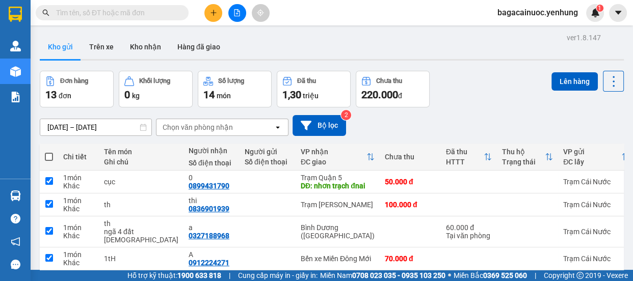
checkbox input "true"
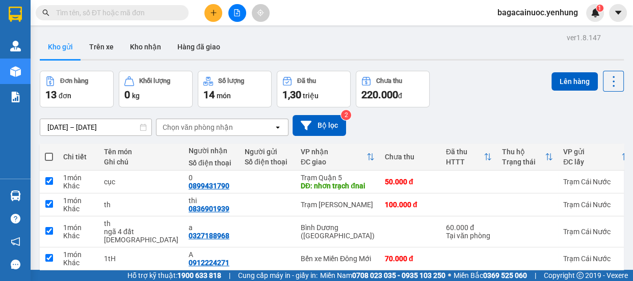
checkbox input "true"
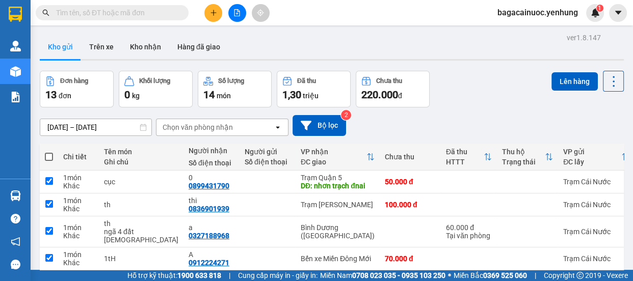
checkbox input "true"
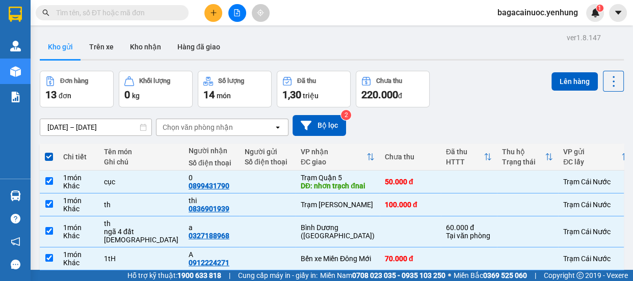
click at [560, 91] on div "Lên hàng" at bounding box center [587, 81] width 72 height 21
click at [566, 79] on button "Lên hàng" at bounding box center [574, 81] width 46 height 18
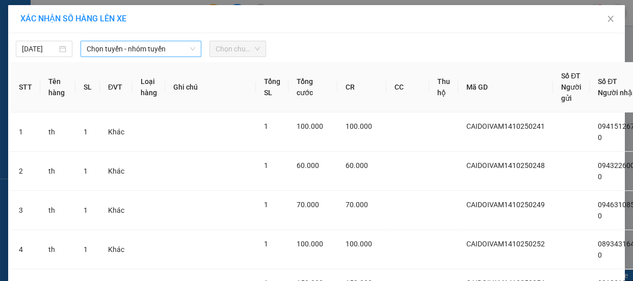
click at [154, 51] on span "Chọn tuyến - nhóm tuyến" at bounding box center [141, 48] width 109 height 15
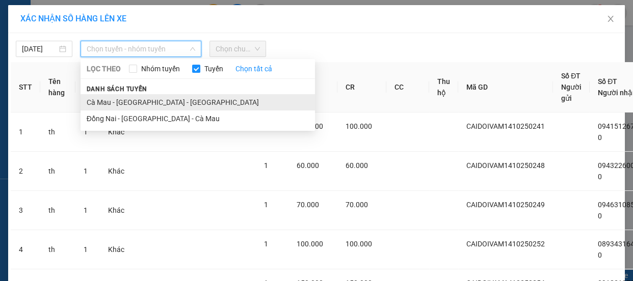
click at [137, 99] on li "Cà Mau - [GEOGRAPHIC_DATA] - [GEOGRAPHIC_DATA]" at bounding box center [198, 102] width 234 height 16
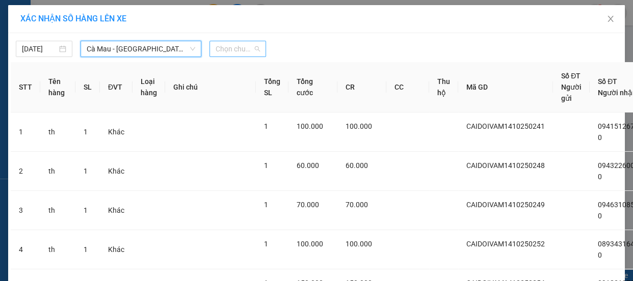
click at [216, 47] on span "Chọn chuyến" at bounding box center [238, 48] width 44 height 15
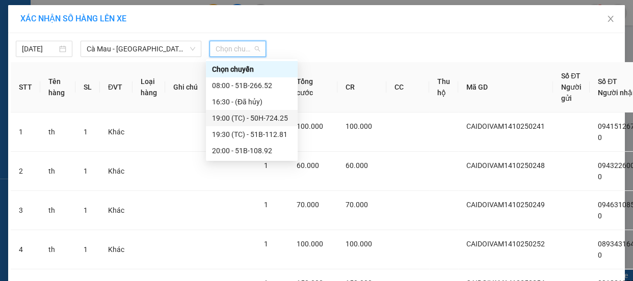
click at [246, 122] on div "19:00 (TC) - 50H-724.25" at bounding box center [252, 118] width 80 height 11
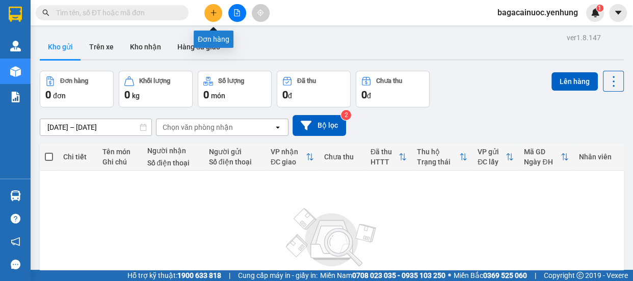
click at [210, 14] on icon "plus" at bounding box center [213, 12] width 7 height 7
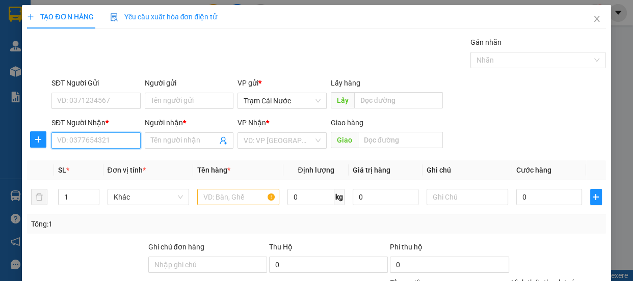
click at [108, 140] on input "SĐT Người Nhận *" at bounding box center [95, 141] width 89 height 16
click at [90, 157] on div "0845343066 - a" at bounding box center [95, 160] width 76 height 11
type input "0845343066"
type input "a"
type input "ngã 3 thái lan"
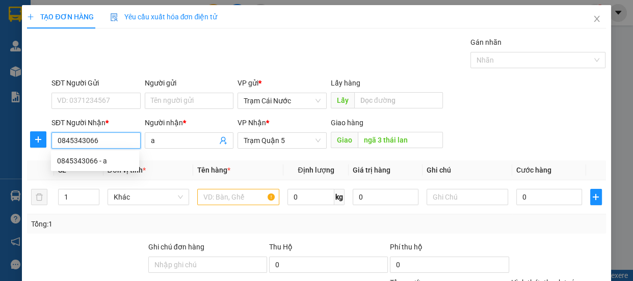
type input "100.000"
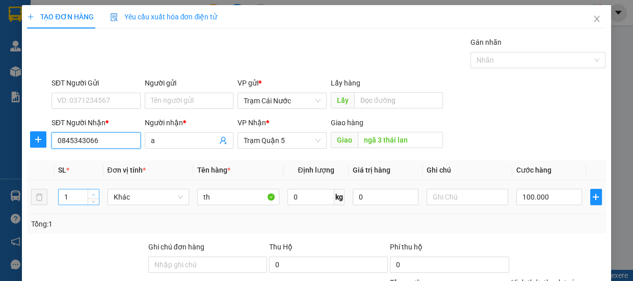
type input "0845343066"
type input "2"
click at [92, 190] on span "Increase Value" at bounding box center [93, 194] width 11 height 9
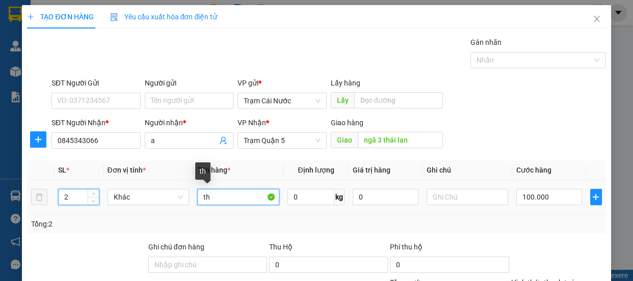
click at [218, 195] on input "th" at bounding box center [238, 197] width 82 height 16
type input "t"
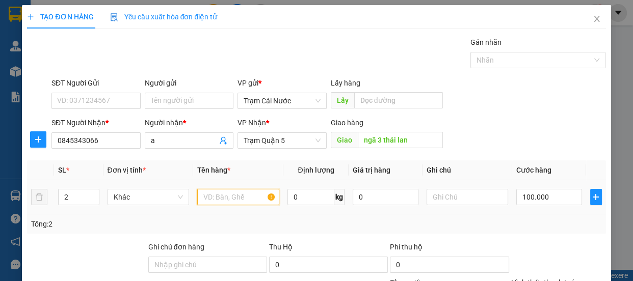
type input "n"
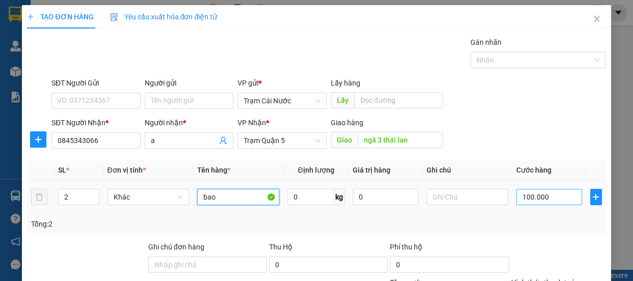
type input "bao"
click at [559, 203] on input "100.000" at bounding box center [549, 197] width 66 height 16
type input "0"
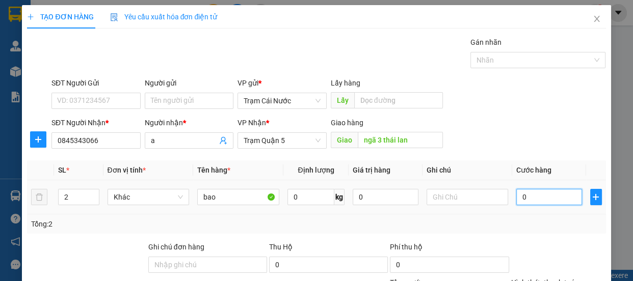
click at [516, 199] on input "0" at bounding box center [549, 197] width 66 height 16
type input "20"
type input "200"
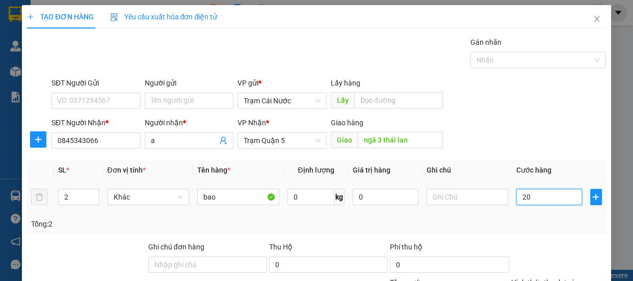
type input "200"
type input "200.000"
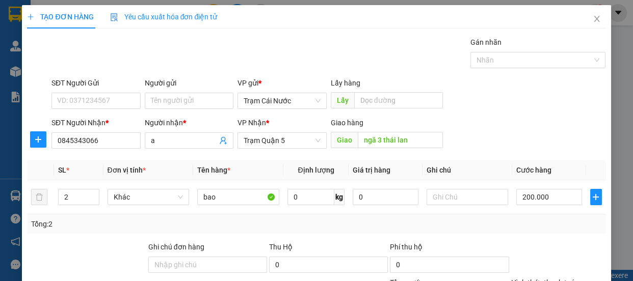
click at [566, 279] on label "Hình thức thanh toán" at bounding box center [545, 283] width 68 height 8
type input "0"
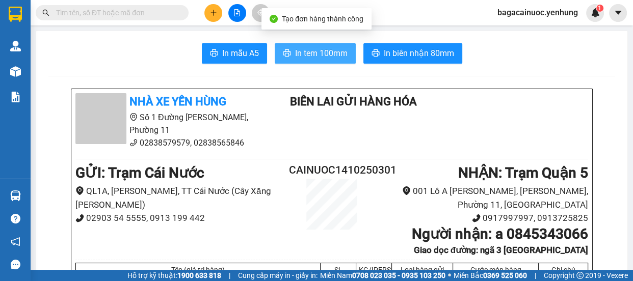
click at [301, 56] on span "In tem 100mm" at bounding box center [321, 53] width 52 height 13
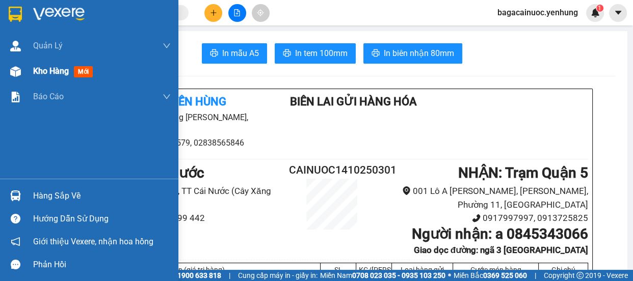
click at [71, 73] on div "Kho hàng mới" at bounding box center [65, 71] width 64 height 13
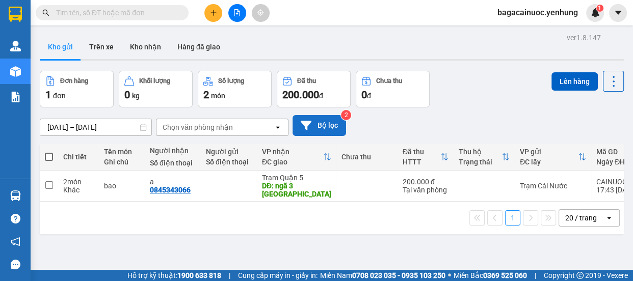
click at [330, 129] on button "Bộ lọc" at bounding box center [320, 125] width 54 height 21
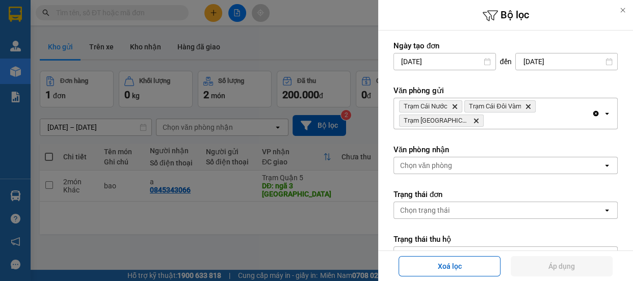
click at [259, 229] on div at bounding box center [316, 140] width 633 height 281
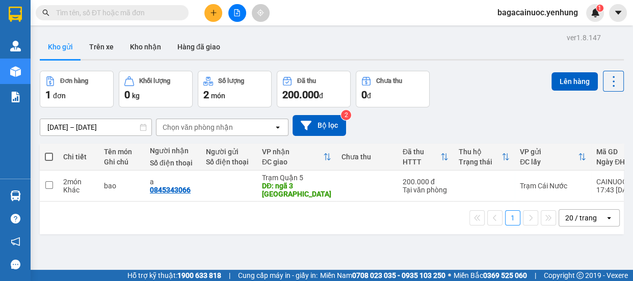
click at [48, 156] on span at bounding box center [49, 157] width 8 height 8
click at [49, 152] on input "checkbox" at bounding box center [49, 152] width 0 height 0
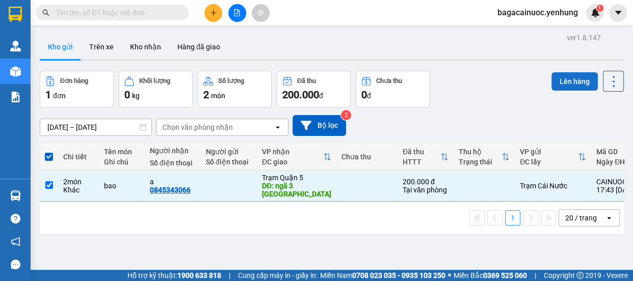
click at [561, 78] on button "Lên hàng" at bounding box center [574, 81] width 46 height 18
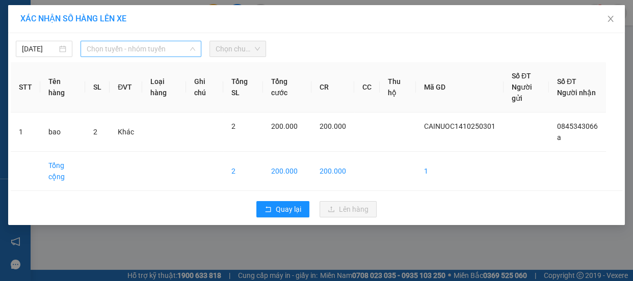
click at [175, 52] on span "Chọn tuyến - nhóm tuyến" at bounding box center [141, 48] width 109 height 15
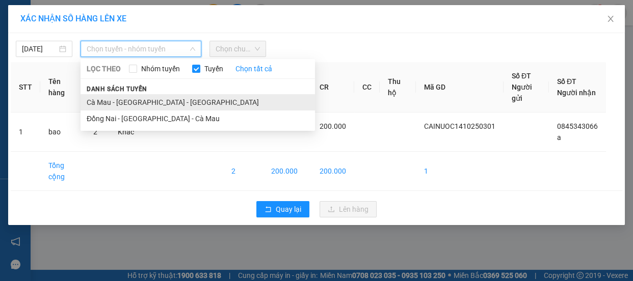
click at [134, 105] on li "Cà Mau - [GEOGRAPHIC_DATA] - [GEOGRAPHIC_DATA]" at bounding box center [198, 102] width 234 height 16
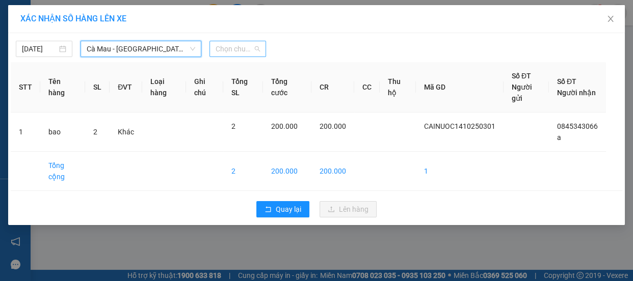
click at [226, 54] on span "Chọn chuyến" at bounding box center [238, 48] width 44 height 15
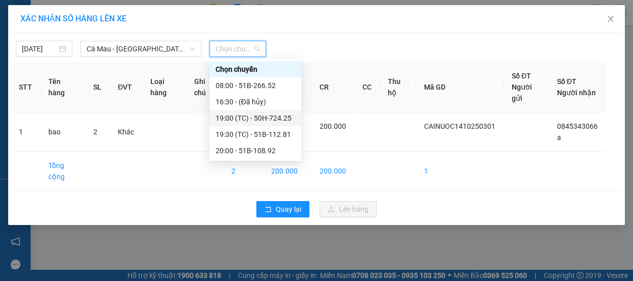
click at [277, 121] on div "19:00 (TC) - 50H-724.25" at bounding box center [256, 118] width 80 height 11
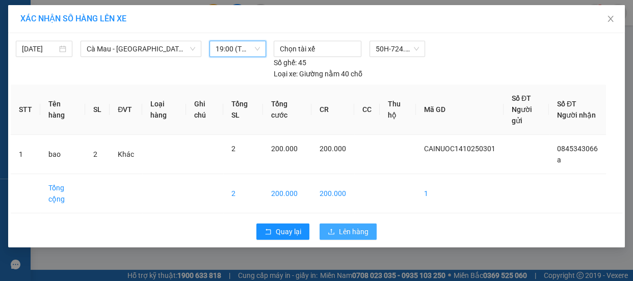
click at [358, 226] on span "Lên hàng" at bounding box center [354, 231] width 30 height 11
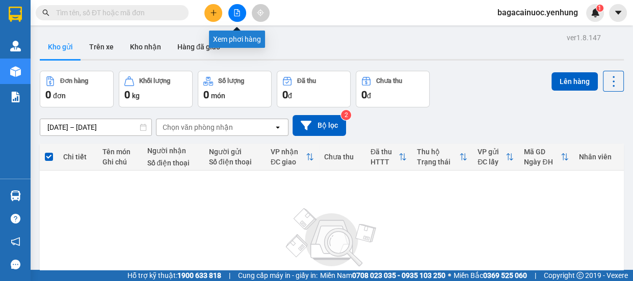
click at [235, 16] on button at bounding box center [237, 13] width 18 height 18
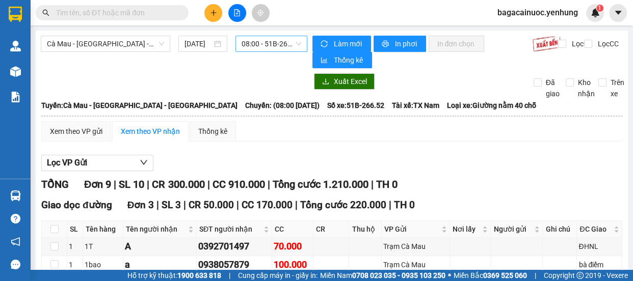
click at [285, 44] on span "08:00 - 51B-266.52" at bounding box center [272, 43] width 60 height 15
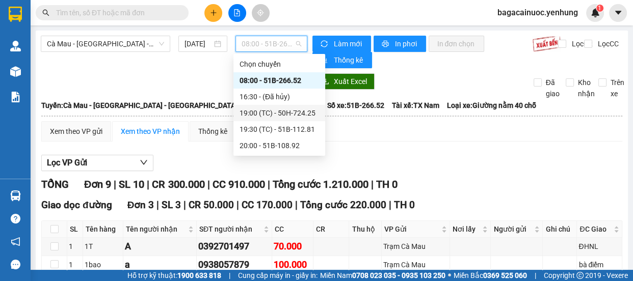
click at [285, 115] on div "19:00 (TC) - 50H-724.25" at bounding box center [280, 113] width 80 height 11
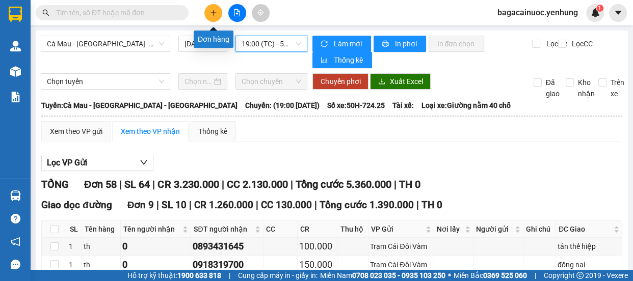
click at [210, 14] on icon "plus" at bounding box center [213, 12] width 7 height 7
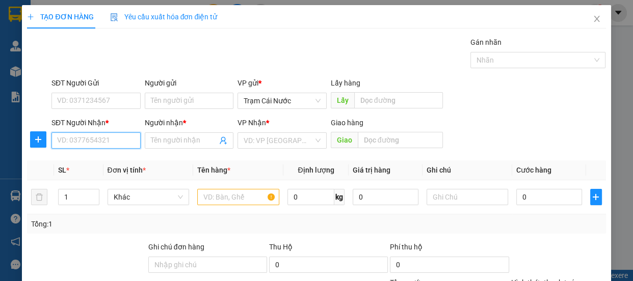
click at [100, 143] on input "SĐT Người Nhận *" at bounding box center [95, 141] width 89 height 16
click at [101, 168] on div "0906828030 - 0" at bounding box center [95, 161] width 88 height 16
type input "0906828030"
type input "0"
type input "30.000"
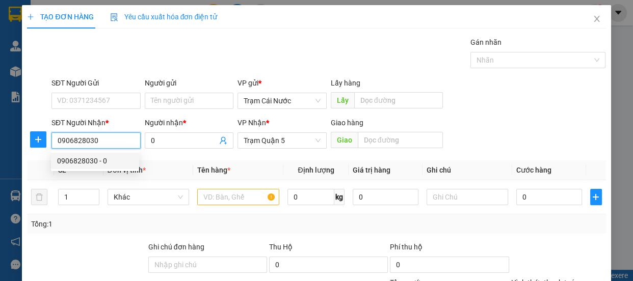
type input "30.000"
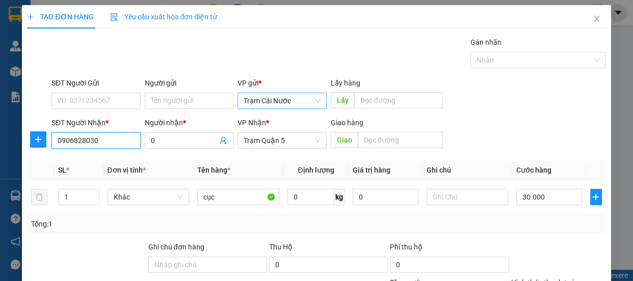
click at [292, 102] on span "Trạm Cái Nước" at bounding box center [282, 100] width 77 height 15
type input "0906828030"
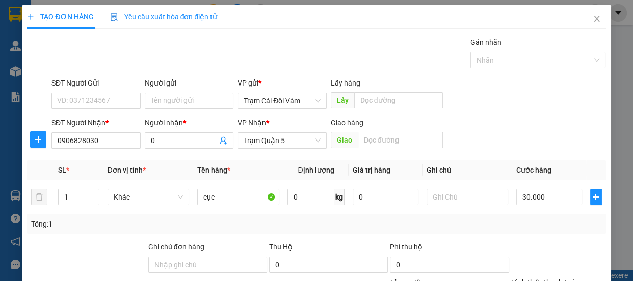
click at [543, 279] on label "Hình thức thanh toán" at bounding box center [545, 283] width 68 height 8
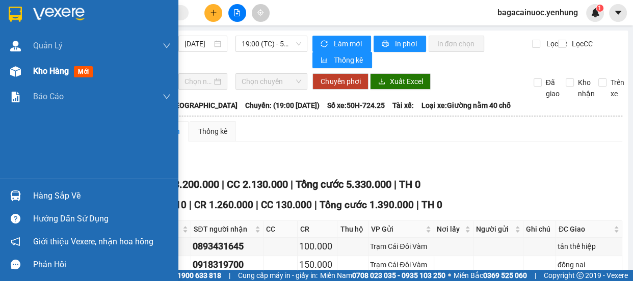
click at [41, 74] on span "Kho hàng" at bounding box center [51, 71] width 36 height 10
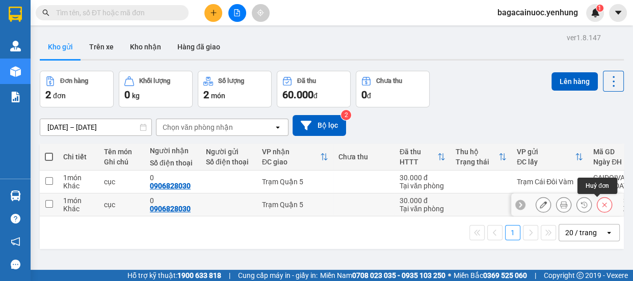
click at [601, 209] on button at bounding box center [604, 205] width 14 height 18
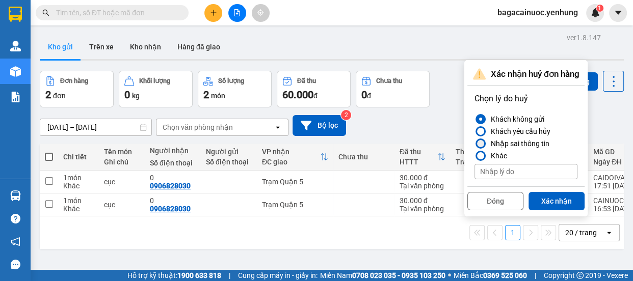
click at [484, 144] on div at bounding box center [480, 144] width 10 height 10
click at [474, 144] on input "Nhập sai thông tin" at bounding box center [474, 144] width 0 height 0
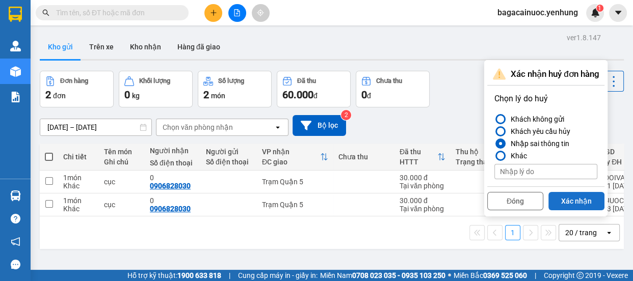
click at [559, 204] on button "Xác nhận" at bounding box center [576, 201] width 56 height 18
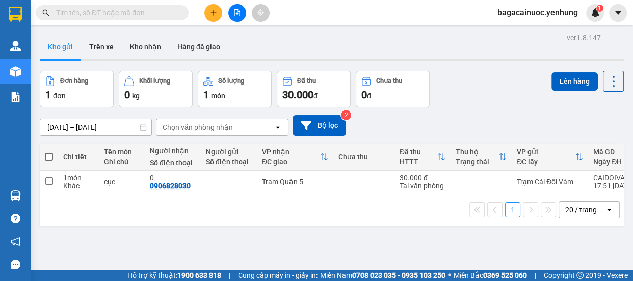
click at [45, 152] on label at bounding box center [49, 157] width 8 height 10
click at [49, 152] on input "checkbox" at bounding box center [49, 152] width 0 height 0
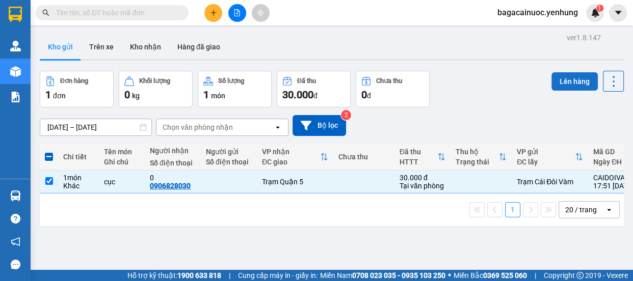
click at [575, 73] on button "Lên hàng" at bounding box center [574, 81] width 46 height 18
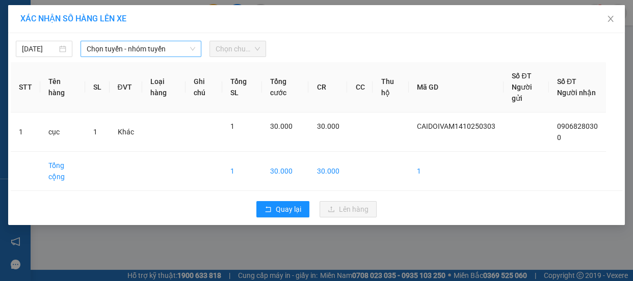
click at [157, 46] on span "Chọn tuyến - nhóm tuyến" at bounding box center [141, 48] width 109 height 15
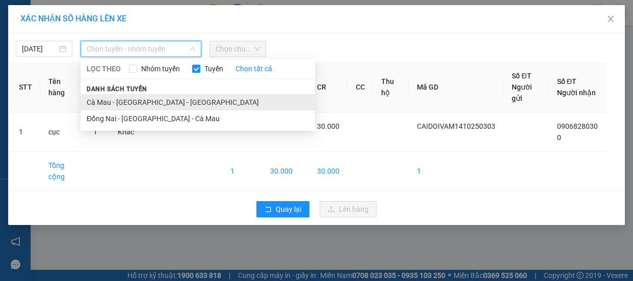
click at [145, 101] on li "Cà Mau - [GEOGRAPHIC_DATA] - [GEOGRAPHIC_DATA]" at bounding box center [198, 102] width 234 height 16
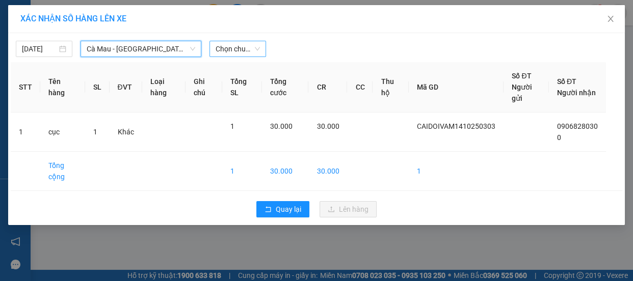
click at [228, 57] on div "Chọn chuyến" at bounding box center [237, 49] width 57 height 16
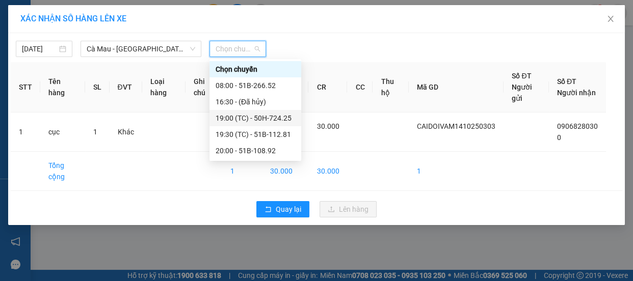
click at [255, 118] on div "19:00 (TC) - 50H-724.25" at bounding box center [256, 118] width 80 height 11
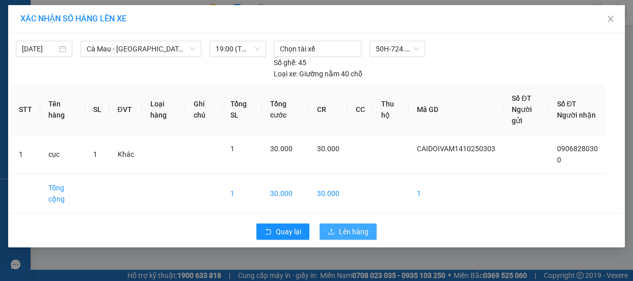
click at [362, 226] on span "Lên hàng" at bounding box center [354, 231] width 30 height 11
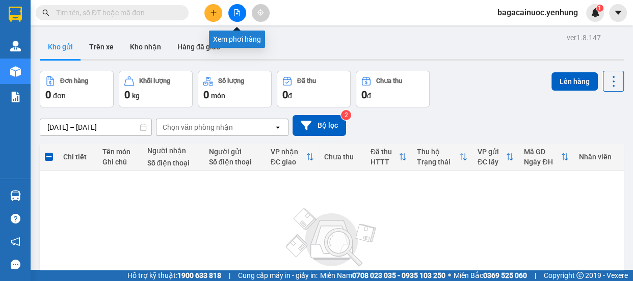
click at [233, 13] on icon "file-add" at bounding box center [236, 12] width 7 height 7
